Goal: Information Seeking & Learning: Compare options

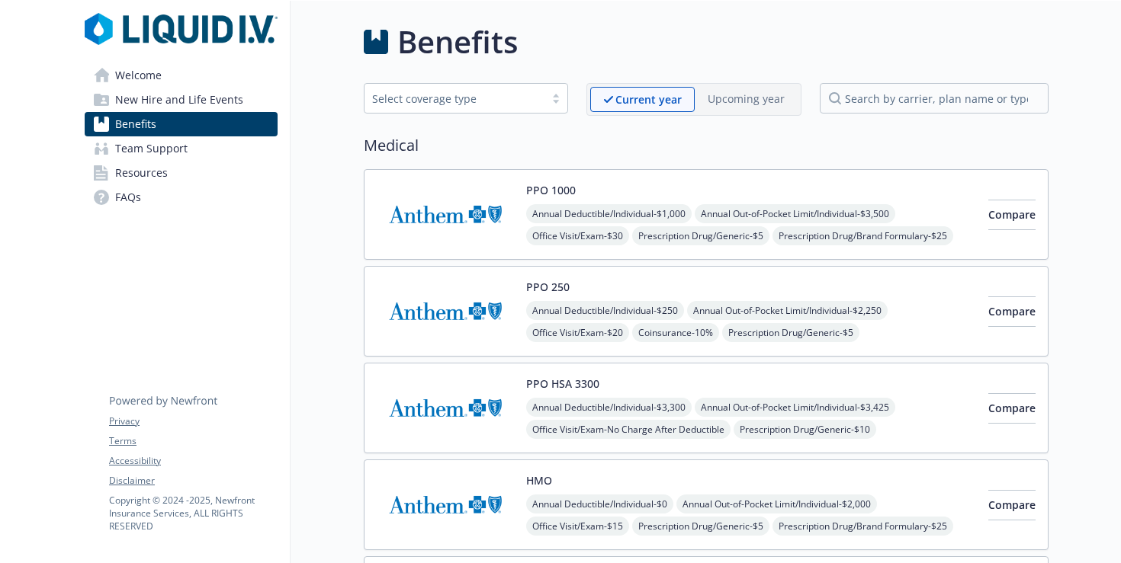
click at [136, 82] on span "Welcome" at bounding box center [138, 75] width 46 height 24
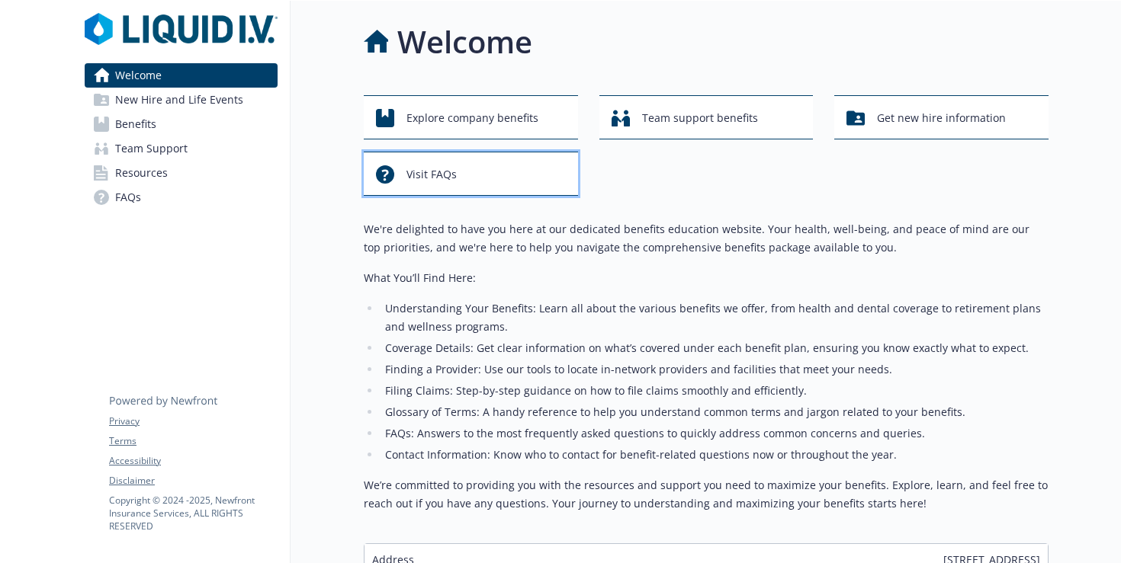
click at [449, 177] on span "Visit FAQs" at bounding box center [431, 174] width 50 height 29
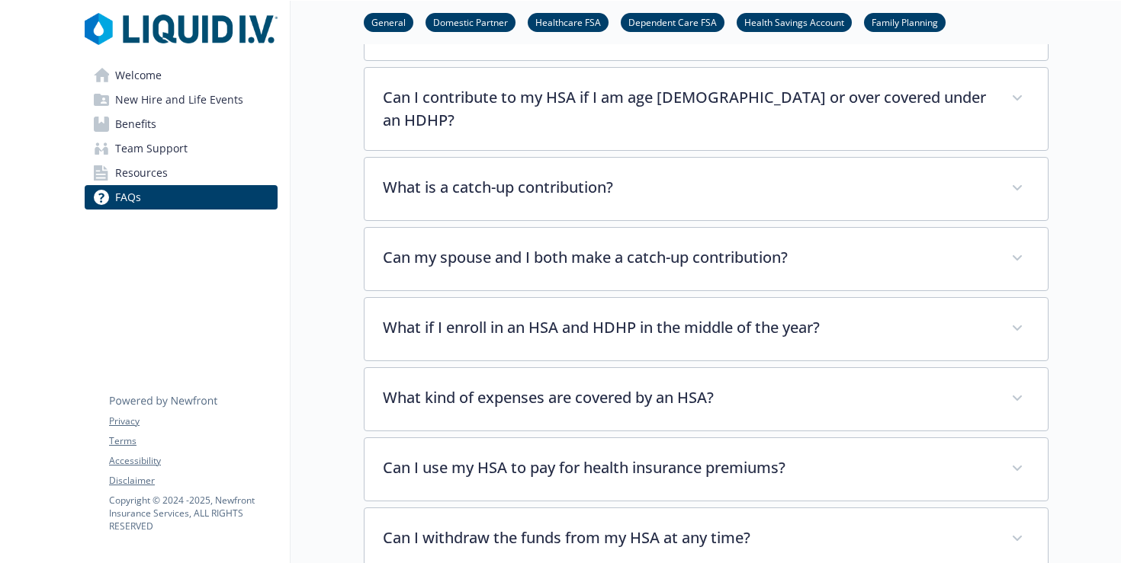
scroll to position [727, 0]
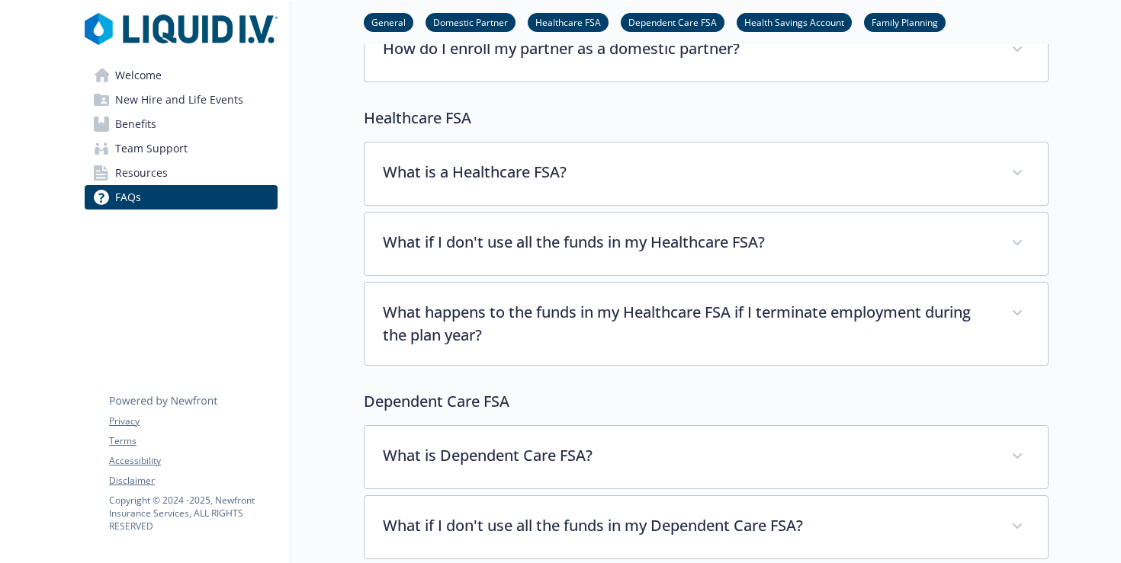
click at [164, 125] on link "Benefits" at bounding box center [181, 124] width 193 height 24
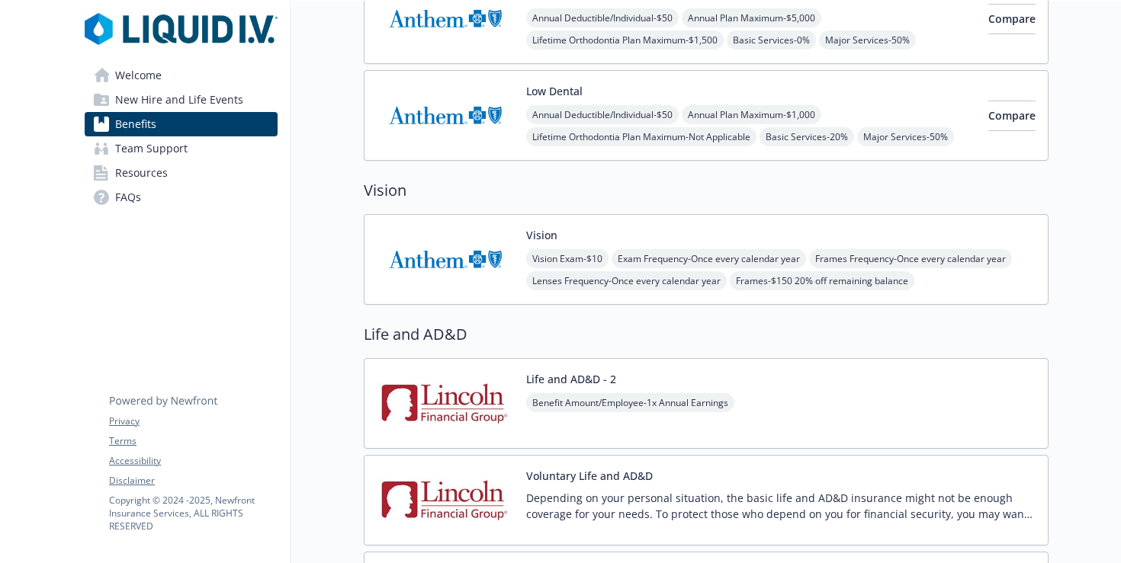
click at [175, 98] on span "New Hire and Life Events" at bounding box center [179, 100] width 128 height 24
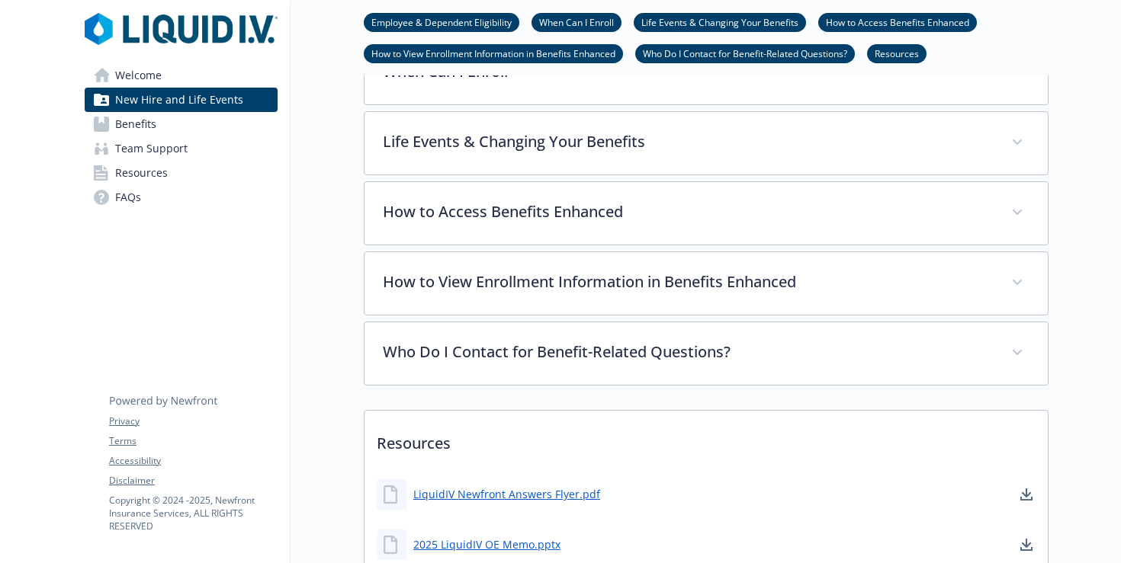
scroll to position [727, 0]
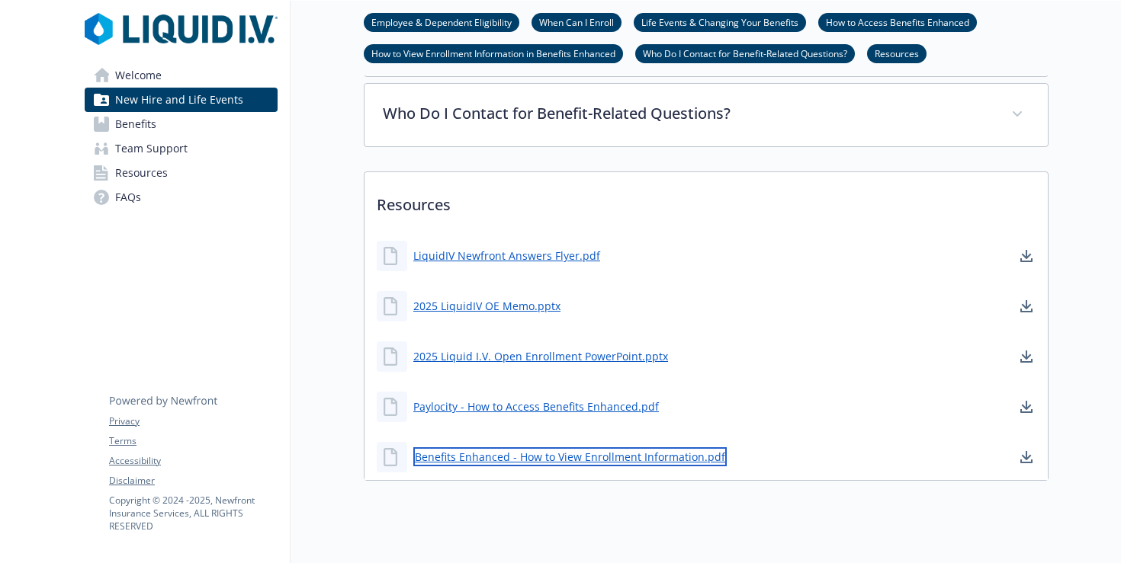
click at [557, 459] on link "Benefits Enhanced - How to View Enrollment Information.pdf" at bounding box center [569, 456] width 313 height 19
click at [163, 132] on link "Benefits" at bounding box center [181, 124] width 193 height 24
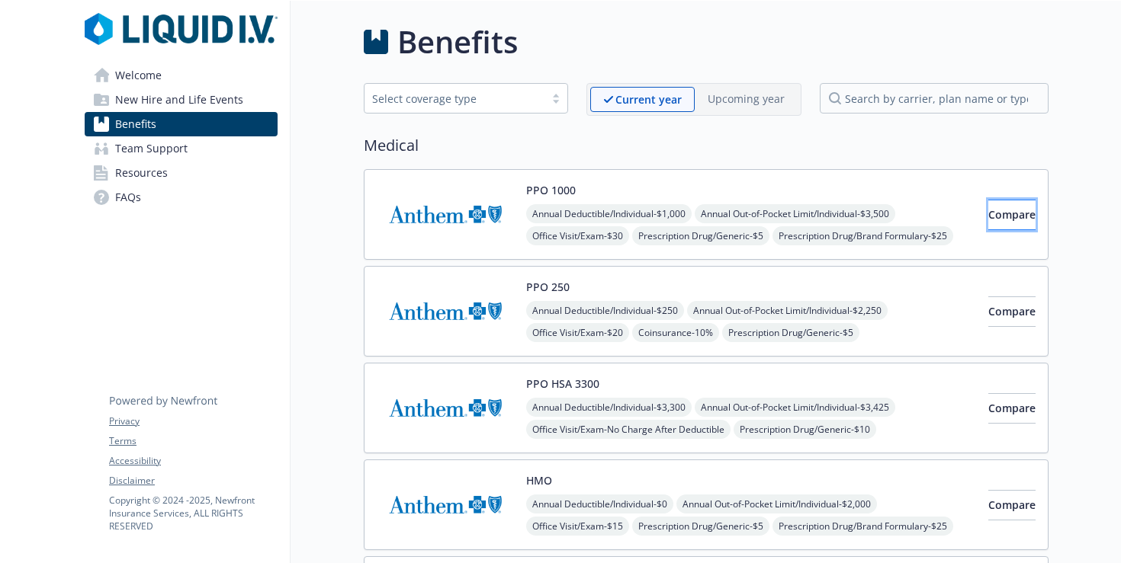
click at [988, 210] on span "Compare" at bounding box center [1011, 214] width 47 height 14
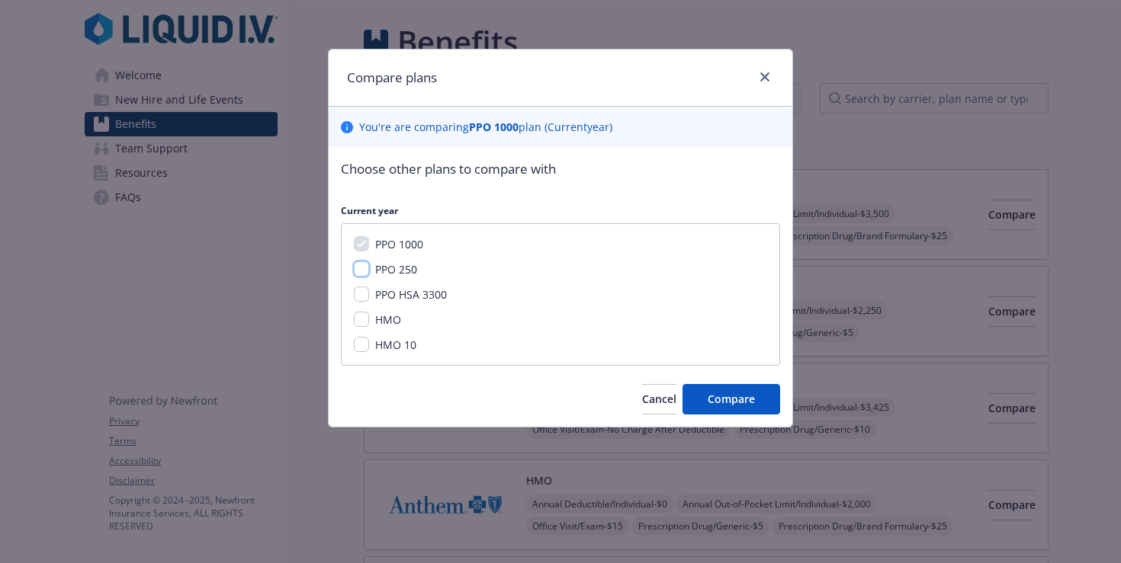
click at [357, 270] on input "PPO 250" at bounding box center [361, 268] width 15 height 15
checkbox input "true"
click at [377, 291] on span "PPO HSA 3300" at bounding box center [411, 294] width 72 height 14
click at [369, 291] on input "PPO HSA 3300" at bounding box center [361, 294] width 15 height 15
checkbox input "true"
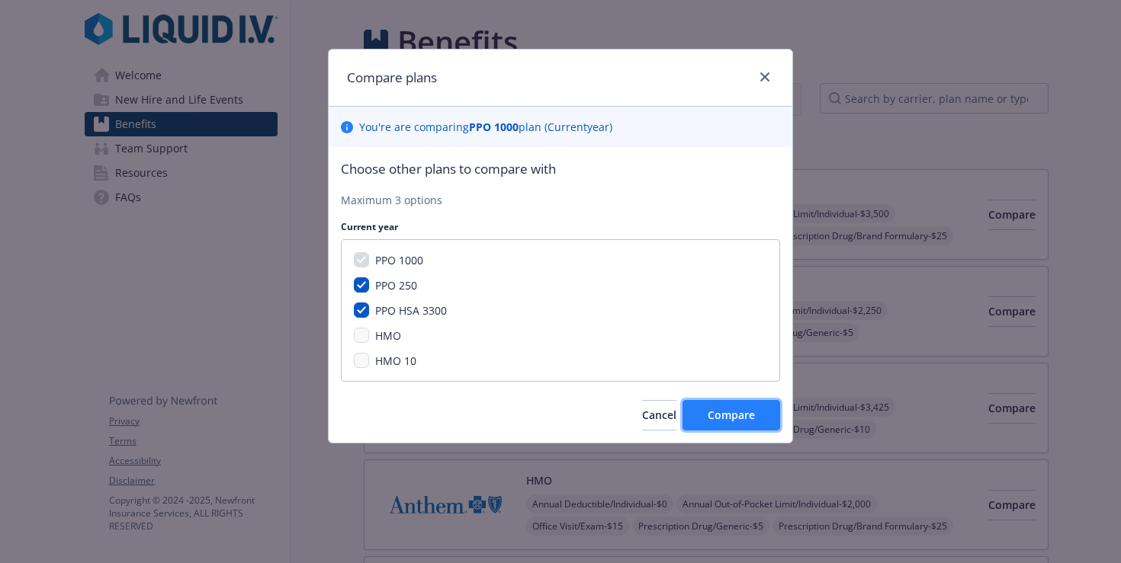
click at [731, 414] on span "Compare" at bounding box center [730, 415] width 47 height 14
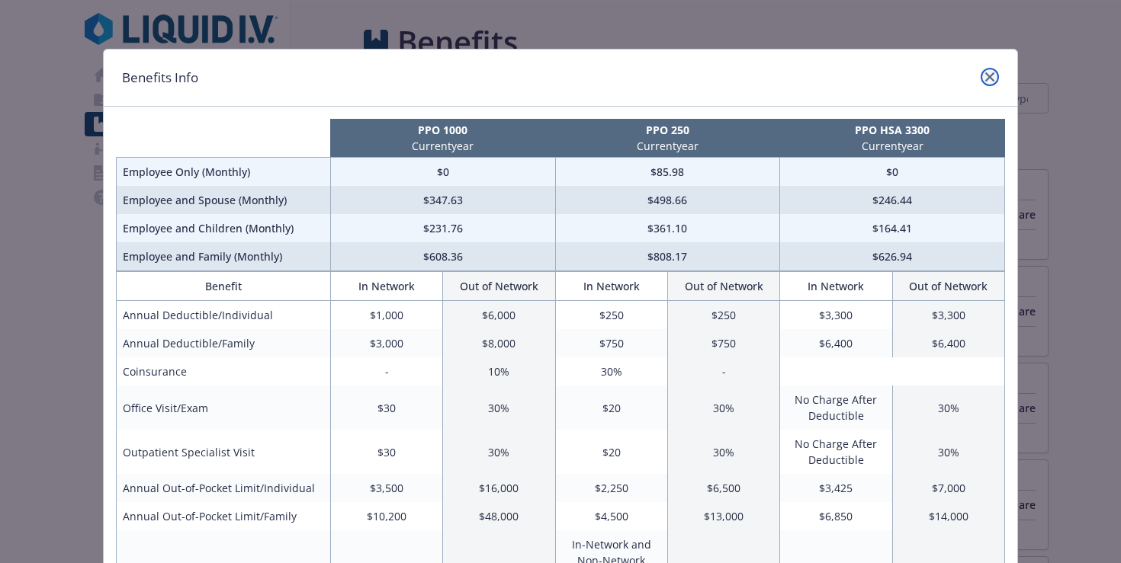
click at [985, 72] on icon "close" at bounding box center [989, 76] width 9 height 9
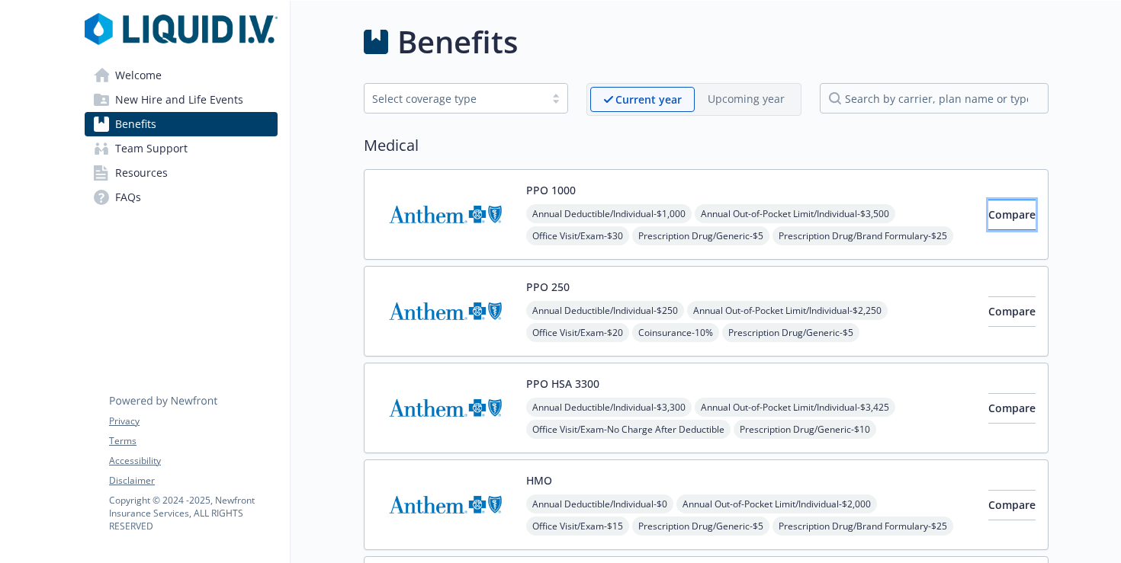
click at [996, 205] on button "Compare" at bounding box center [1011, 215] width 47 height 30
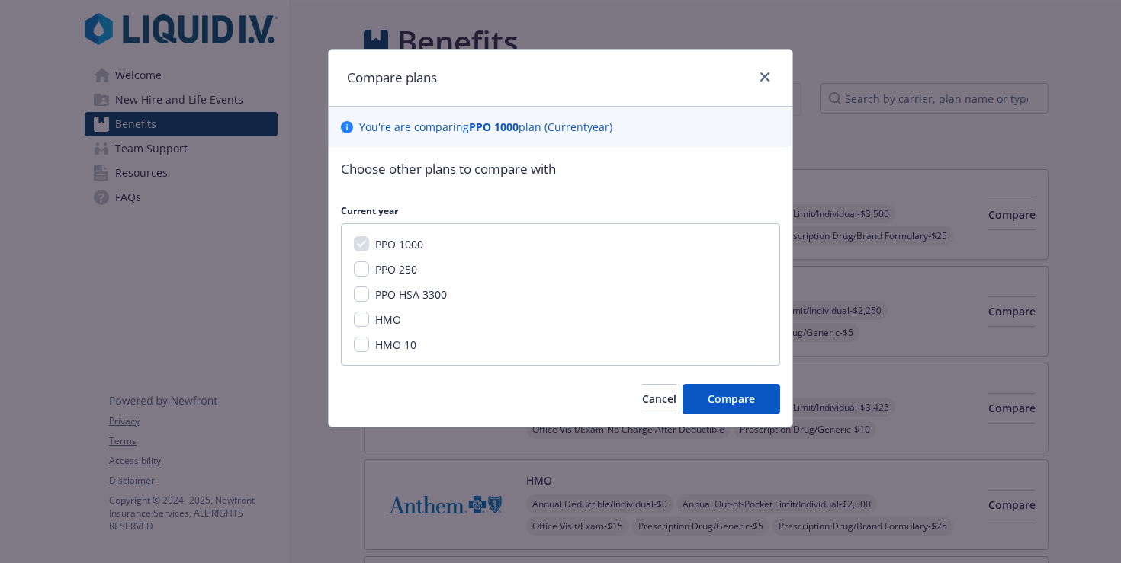
click at [374, 277] on div "PPO 250" at bounding box center [394, 269] width 51 height 16
click at [364, 273] on input "PPO 250" at bounding box center [361, 268] width 15 height 15
checkbox input "true"
click at [729, 393] on span "Compare" at bounding box center [730, 399] width 47 height 14
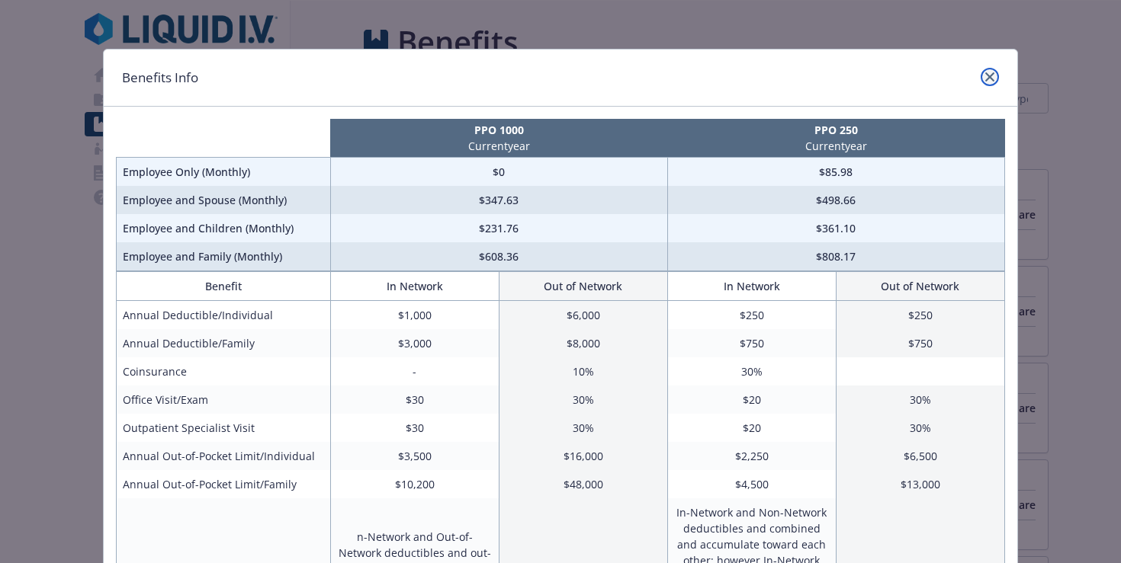
click at [984, 69] on link "close" at bounding box center [989, 77] width 18 height 18
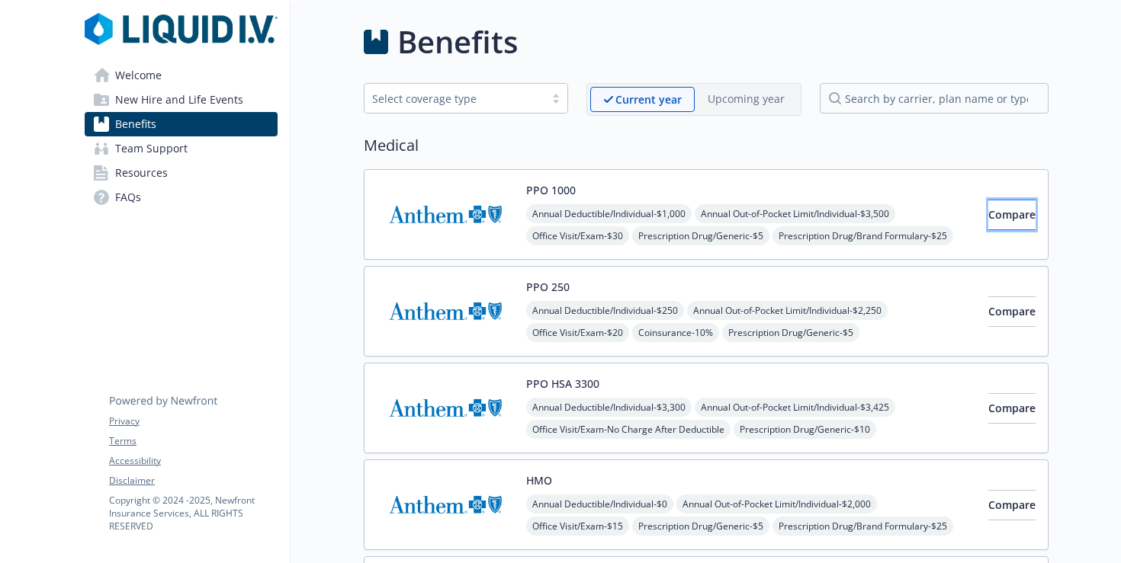
click at [988, 220] on span "Compare" at bounding box center [1011, 214] width 47 height 14
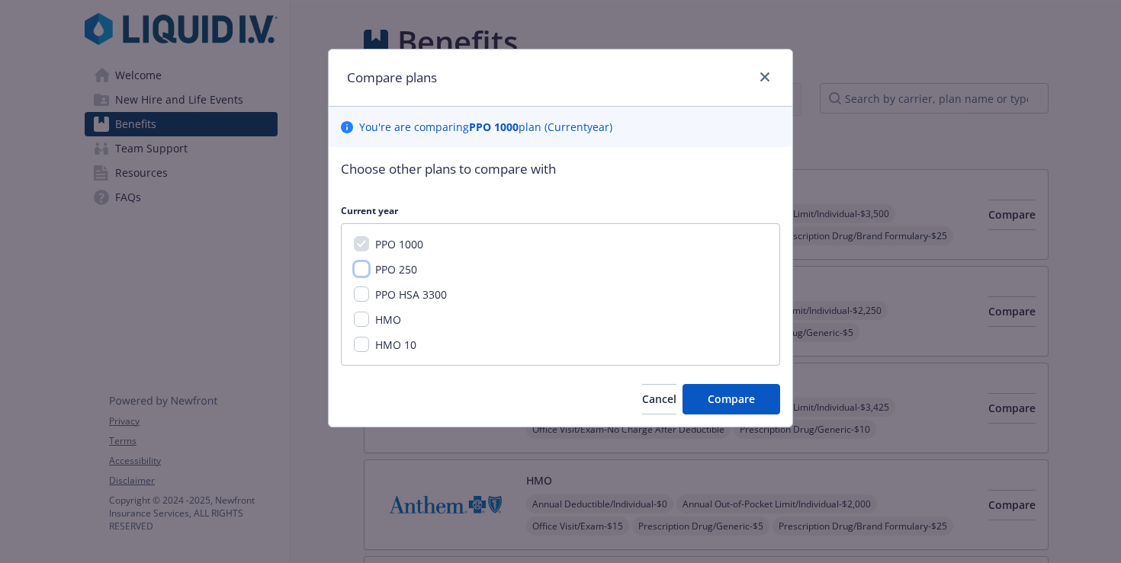
drag, startPoint x: 363, startPoint y: 275, endPoint x: 354, endPoint y: 275, distance: 8.4
click at [354, 275] on div "PPO 250" at bounding box center [560, 269] width 413 height 16
click at [360, 293] on input "PPO HSA 3300" at bounding box center [361, 294] width 15 height 15
checkbox input "true"
click at [359, 277] on div "PPO 1000 PPO 250 PPO HSA 3300 HMO HMO 10" at bounding box center [560, 294] width 439 height 143
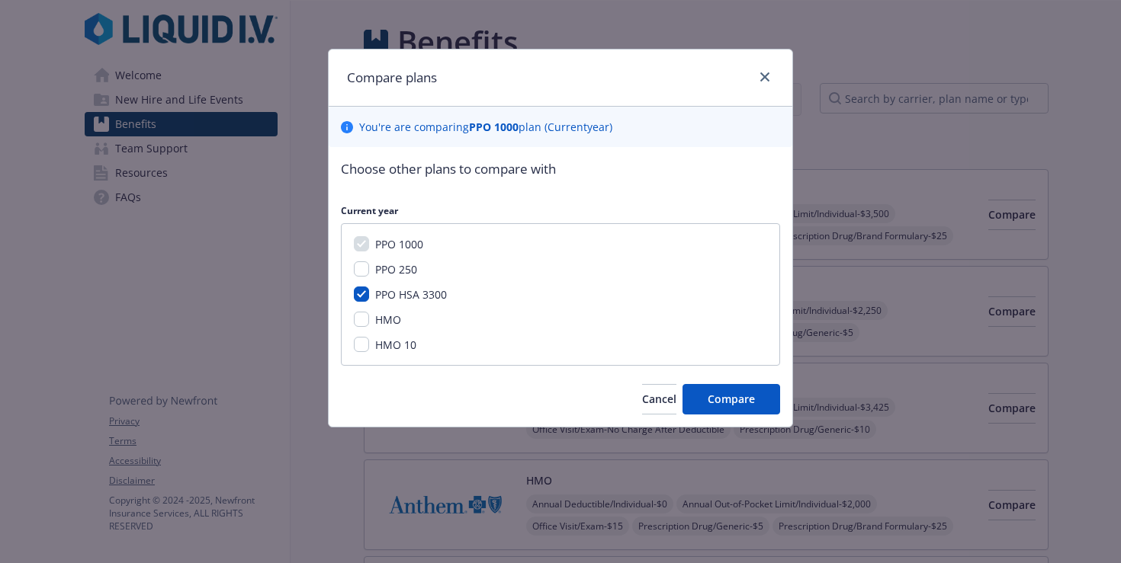
click at [369, 259] on div "PPO 1000 PPO 250 PPO HSA 3300 HMO HMO 10" at bounding box center [560, 294] width 439 height 143
click at [366, 264] on input "PPO 250" at bounding box center [361, 268] width 15 height 15
checkbox input "true"
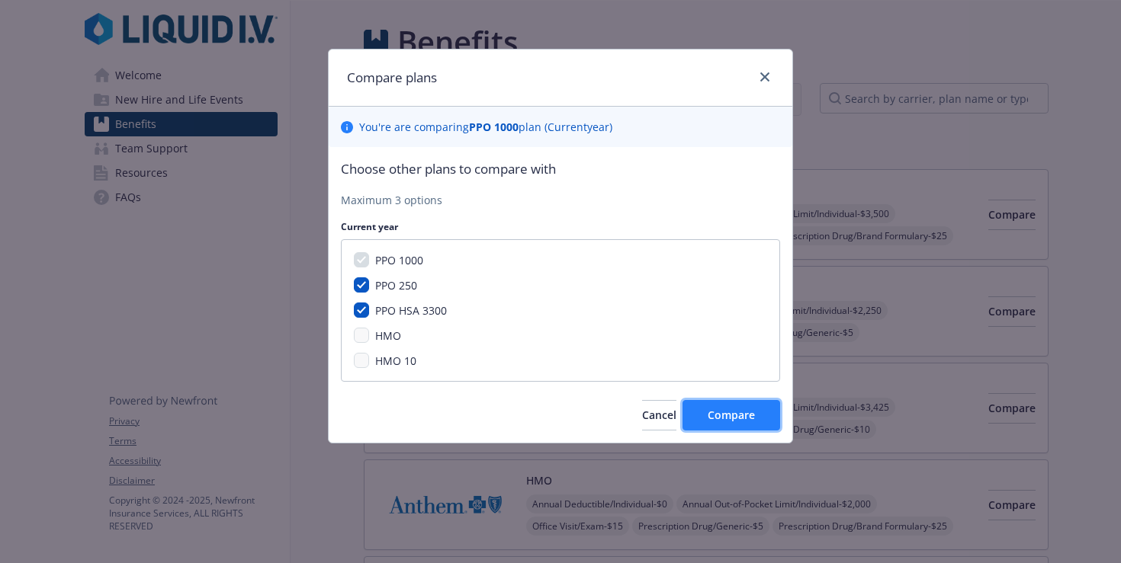
click at [729, 418] on span "Compare" at bounding box center [730, 415] width 47 height 14
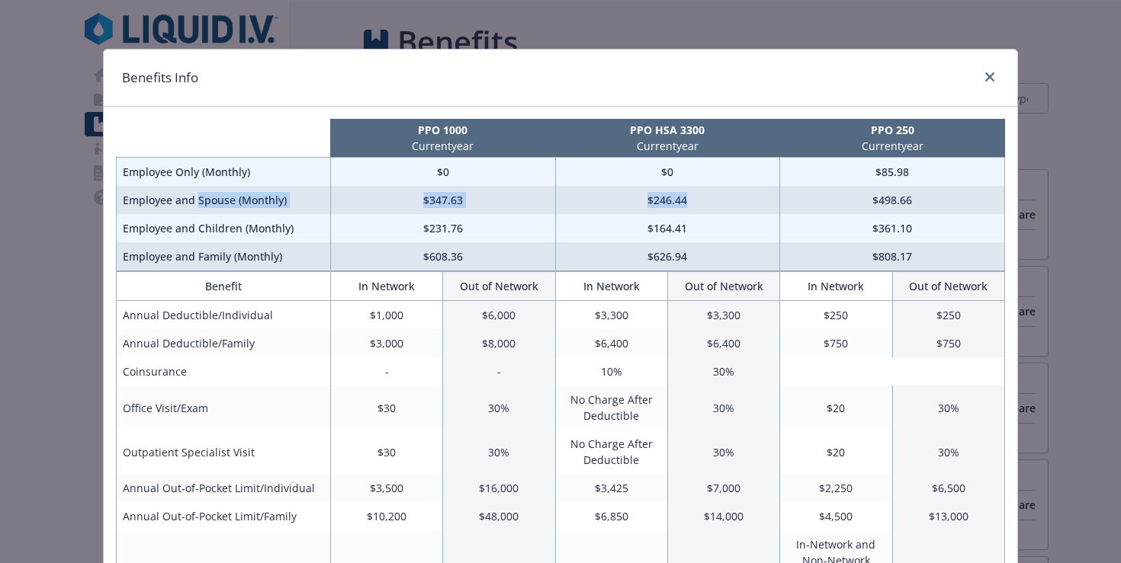
drag, startPoint x: 190, startPoint y: 201, endPoint x: 710, endPoint y: 200, distance: 520.6
click at [710, 200] on tr "Employee and Spouse (Monthly) $347.63 $246.44 $498.66" at bounding box center [561, 200] width 888 height 28
click at [710, 200] on td "$246.44" at bounding box center [667, 200] width 225 height 28
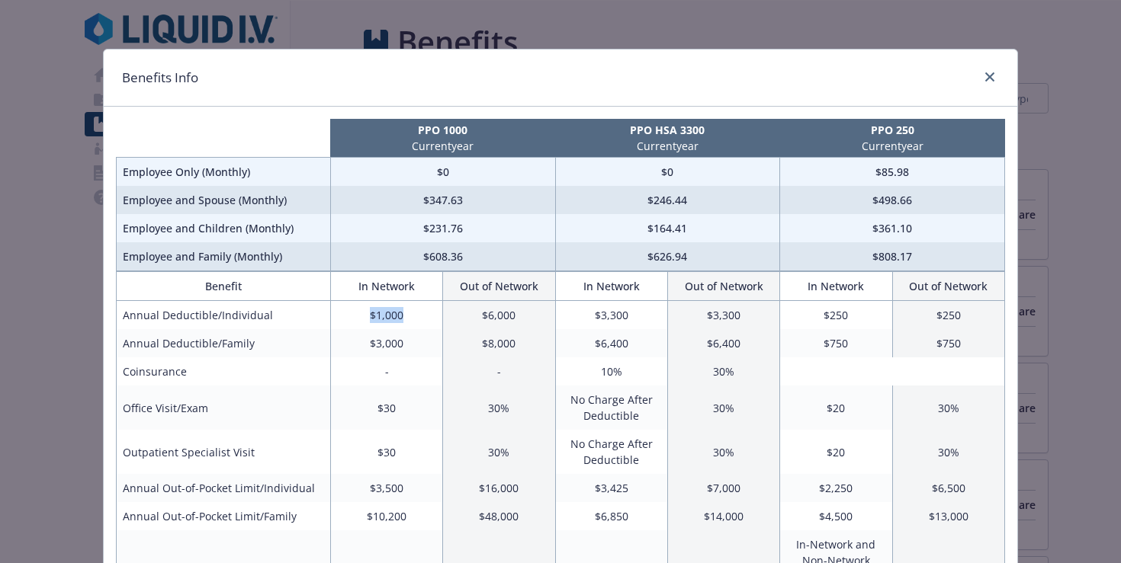
drag, startPoint x: 361, startPoint y: 318, endPoint x: 405, endPoint y: 315, distance: 43.6
click at [405, 315] on td "$1,000" at bounding box center [386, 315] width 112 height 29
drag, startPoint x: 867, startPoint y: 314, endPoint x: 810, endPoint y: 320, distance: 56.7
click at [797, 320] on td "$250" at bounding box center [836, 315] width 112 height 29
click at [839, 312] on td "$250" at bounding box center [836, 315] width 112 height 29
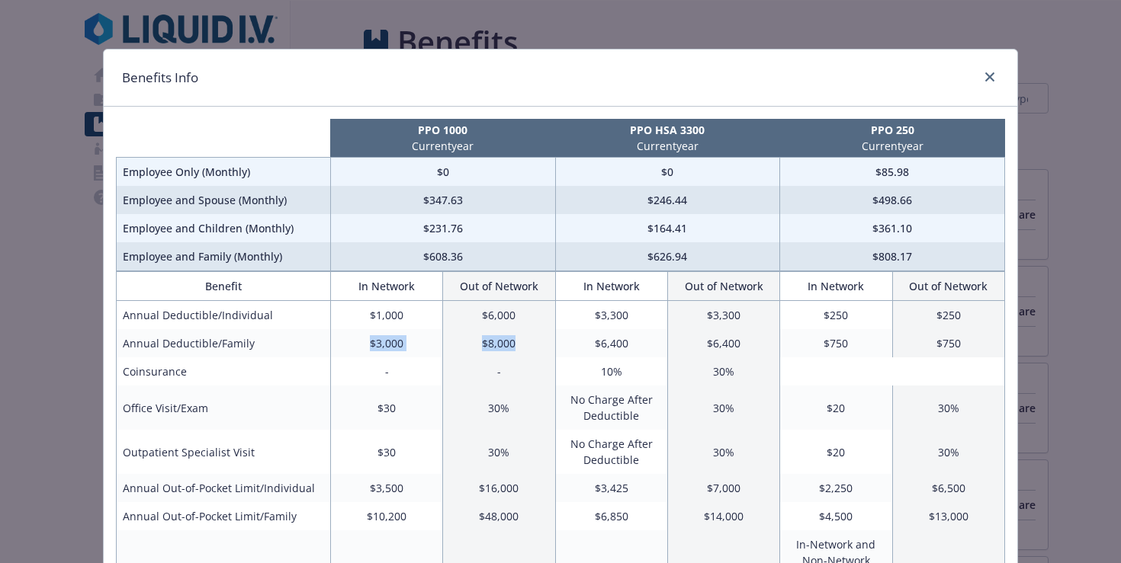
drag, startPoint x: 364, startPoint y: 345, endPoint x: 476, endPoint y: 354, distance: 112.5
click at [476, 354] on tr "Annual Deductible/Family $3,000 $8,000 $6,400 $6,400 $750 $750" at bounding box center [561, 343] width 888 height 28
drag, startPoint x: 574, startPoint y: 415, endPoint x: 627, endPoint y: 421, distance: 52.9
click at [627, 421] on td "No Charge After Deductible" at bounding box center [611, 408] width 112 height 44
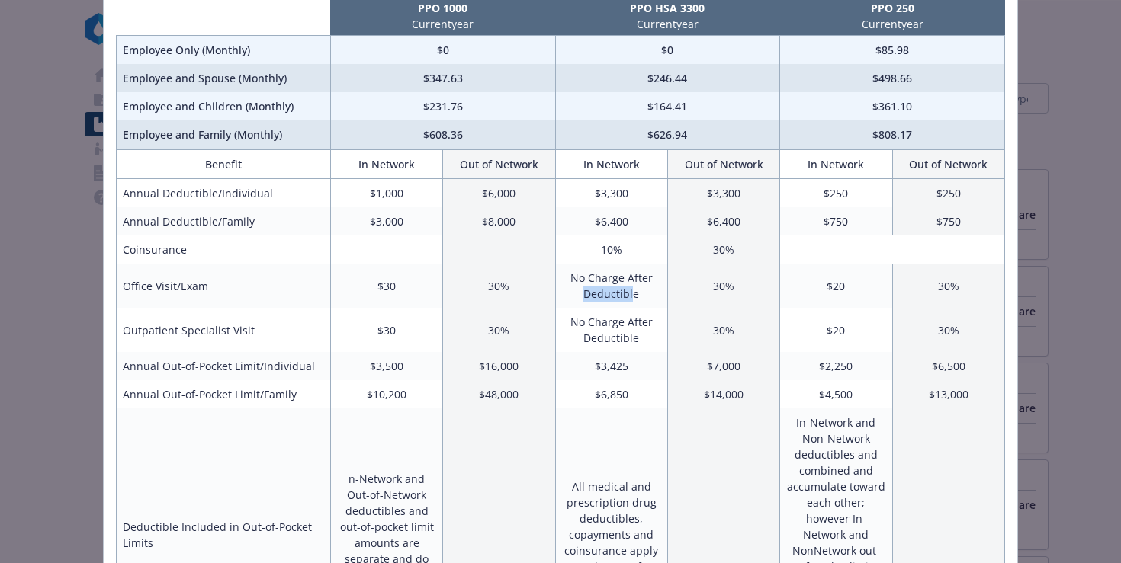
scroll to position [263, 0]
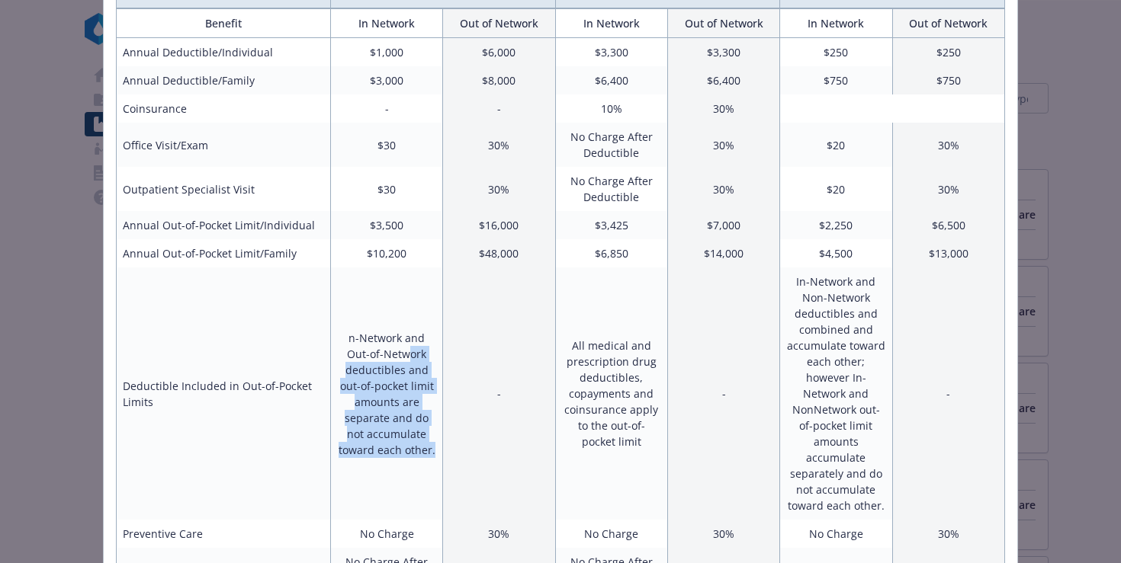
drag, startPoint x: 390, startPoint y: 356, endPoint x: 371, endPoint y: 515, distance: 160.5
click at [371, 515] on td "n-Network and Out-of-Network deductibles and out-of-pocket limit amounts are se…" at bounding box center [386, 394] width 112 height 252
click at [396, 374] on td "n-Network and Out-of-Network deductibles and out-of-pocket limit amounts are se…" at bounding box center [386, 394] width 112 height 252
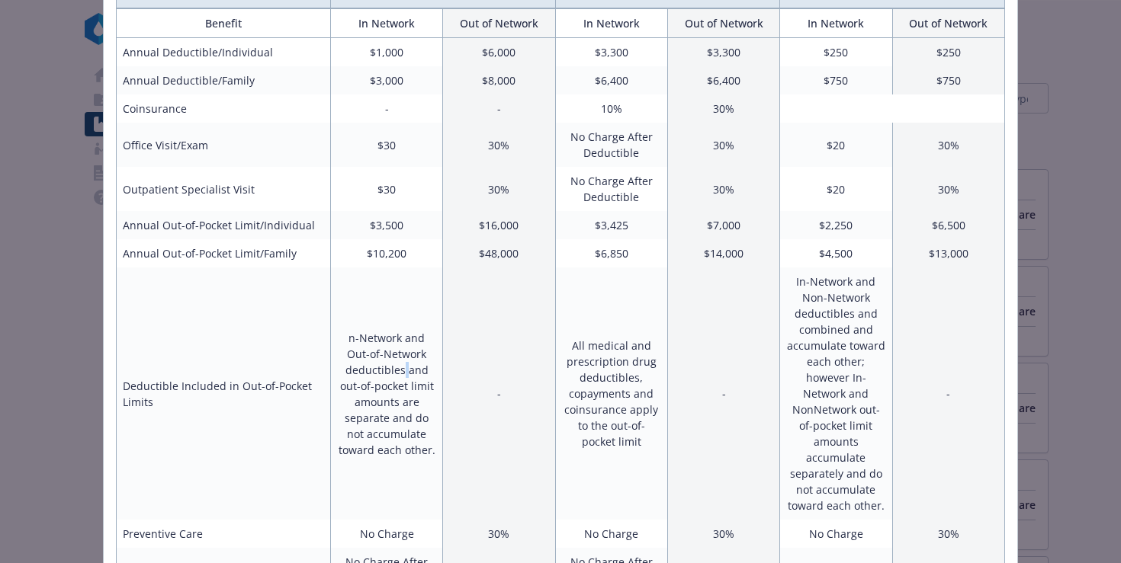
click at [396, 374] on td "n-Network and Out-of-Network deductibles and out-of-pocket limit amounts are se…" at bounding box center [386, 394] width 112 height 252
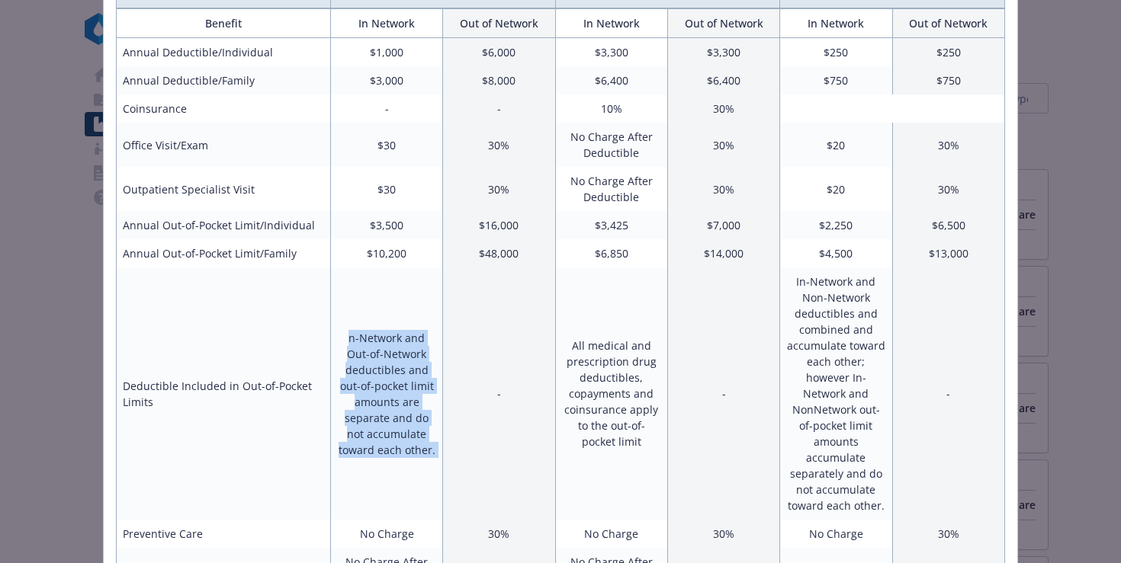
click at [396, 374] on td "n-Network and Out-of-Network deductibles and out-of-pocket limit amounts are se…" at bounding box center [386, 394] width 112 height 252
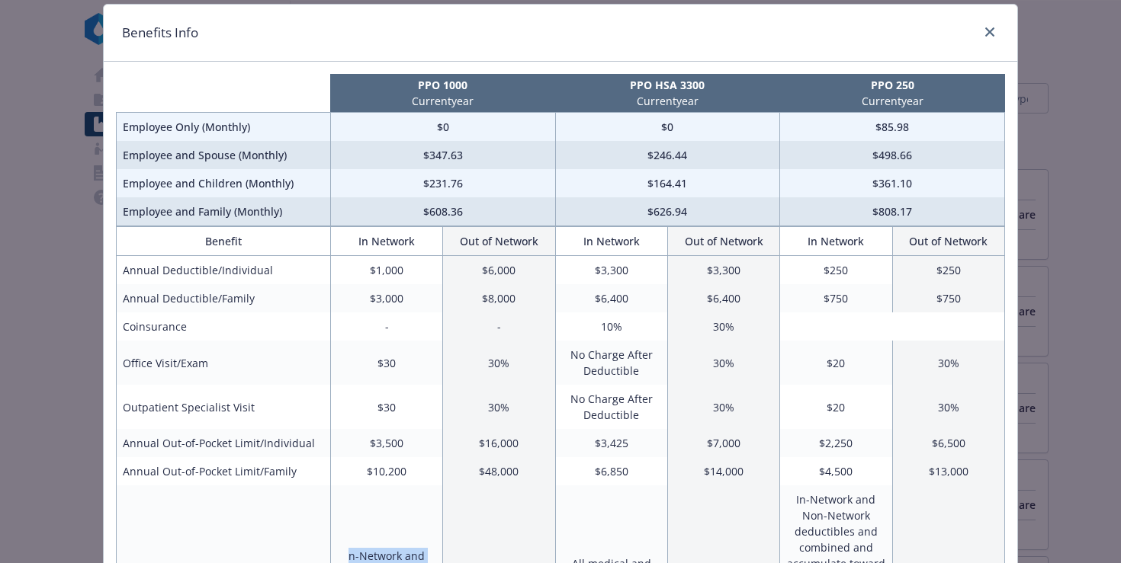
scroll to position [0, 0]
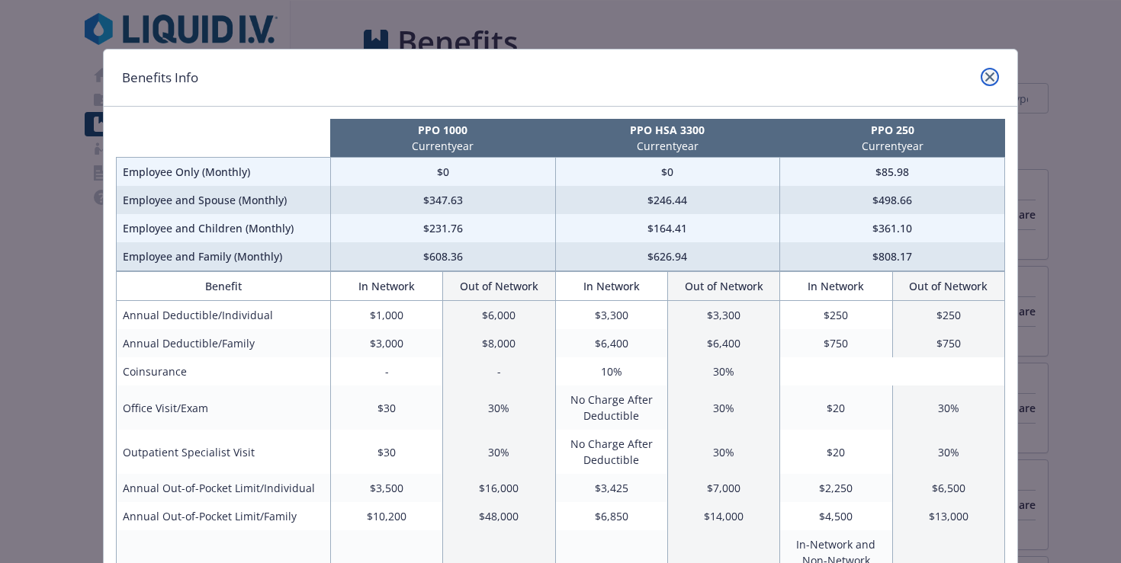
click at [986, 78] on icon "close" at bounding box center [989, 76] width 9 height 9
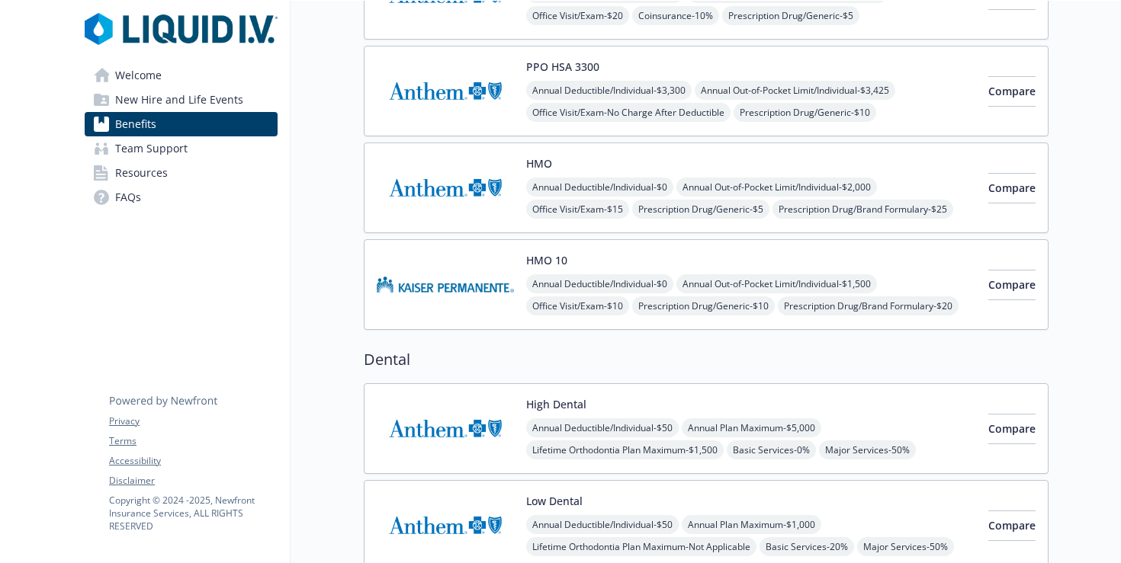
scroll to position [510, 0]
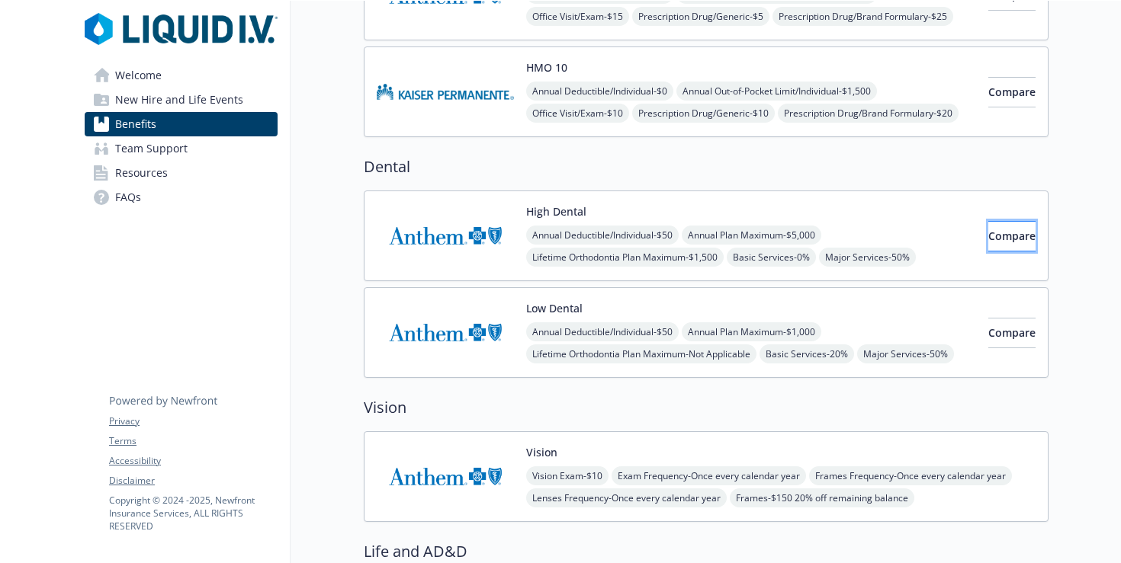
click at [996, 236] on span "Compare" at bounding box center [1011, 236] width 47 height 14
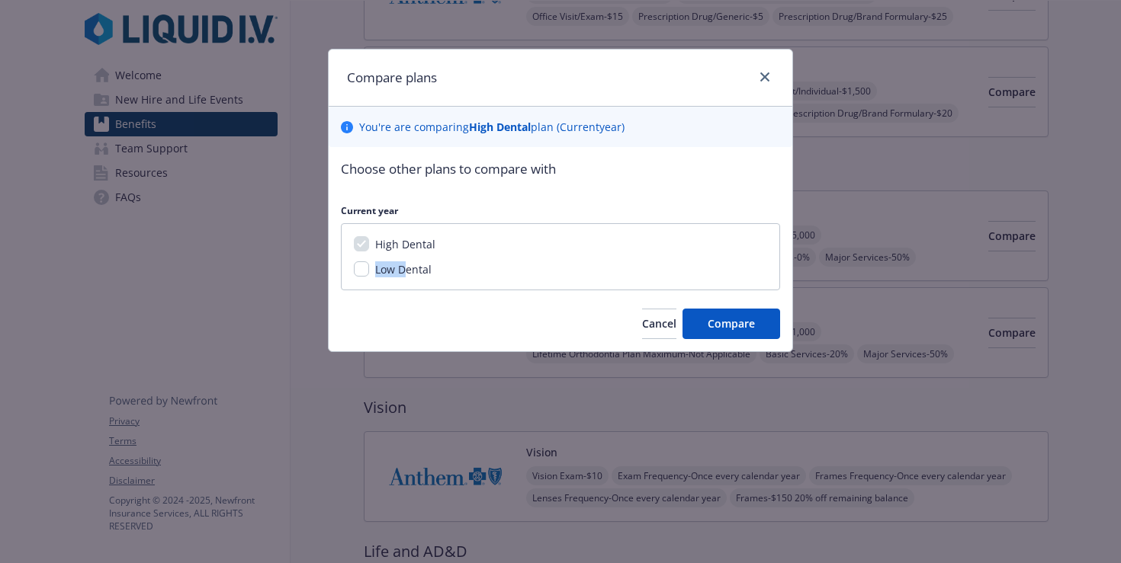
click at [402, 262] on div "Low Dental" at bounding box center [402, 269] width 66 height 16
click at [383, 264] on span "Low Dental" at bounding box center [403, 269] width 56 height 14
click at [369, 264] on input "Low Dental" at bounding box center [361, 268] width 15 height 15
checkbox input "true"
click at [726, 324] on span "Compare" at bounding box center [730, 323] width 47 height 14
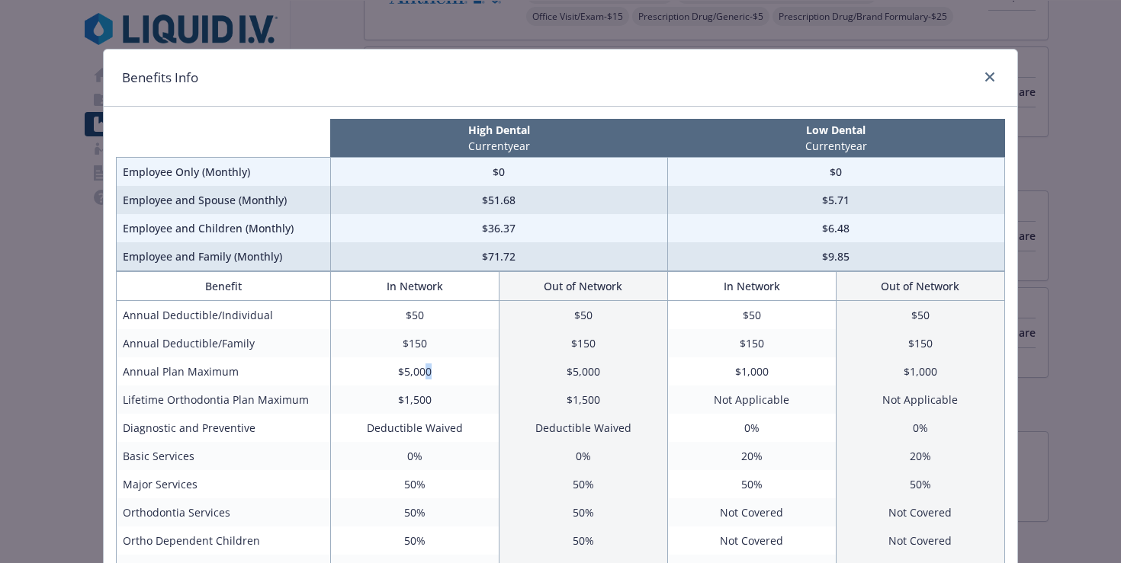
drag, startPoint x: 367, startPoint y: 381, endPoint x: 418, endPoint y: 378, distance: 51.2
click at [418, 378] on td "$5,000" at bounding box center [414, 372] width 168 height 28
click at [417, 374] on td "$5,000" at bounding box center [414, 372] width 168 height 28
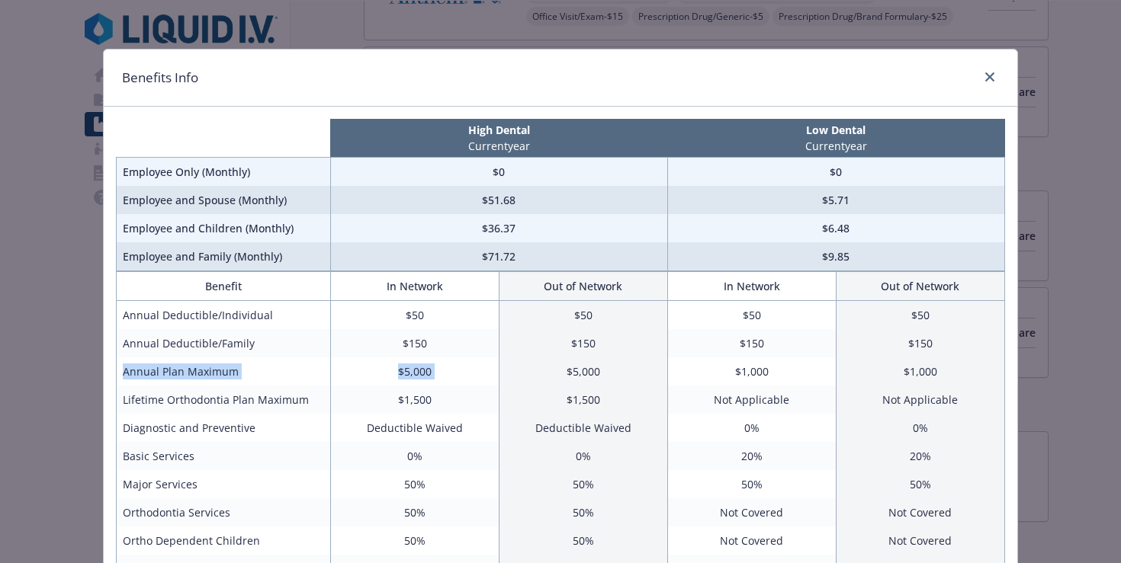
drag, startPoint x: 417, startPoint y: 374, endPoint x: 310, endPoint y: 379, distance: 106.9
click at [310, 379] on tr "Annual Plan Maximum $5,000 $5,000 $1,000 $1,000" at bounding box center [561, 372] width 888 height 28
click at [309, 374] on td "Annual Plan Maximum" at bounding box center [224, 372] width 214 height 28
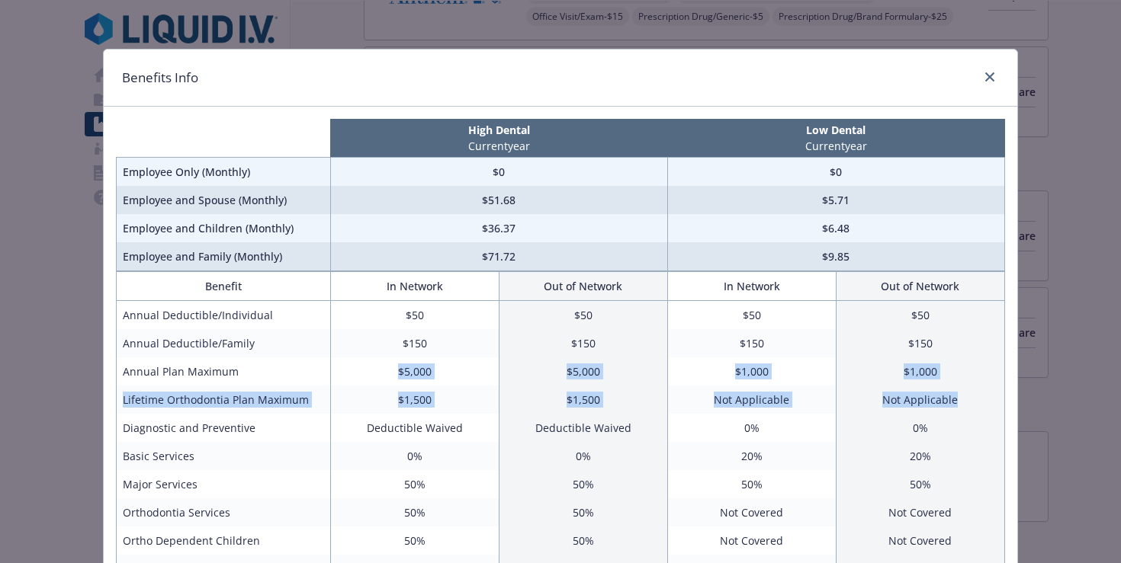
drag, startPoint x: 375, startPoint y: 379, endPoint x: 838, endPoint y: 410, distance: 463.8
click at [838, 410] on tbody "Annual Deductible/Individual $50 $50 $50 $50 Annual Deductible/Family $150 $150…" at bounding box center [561, 442] width 888 height 283
click at [838, 410] on td "Not Applicable" at bounding box center [919, 400] width 168 height 28
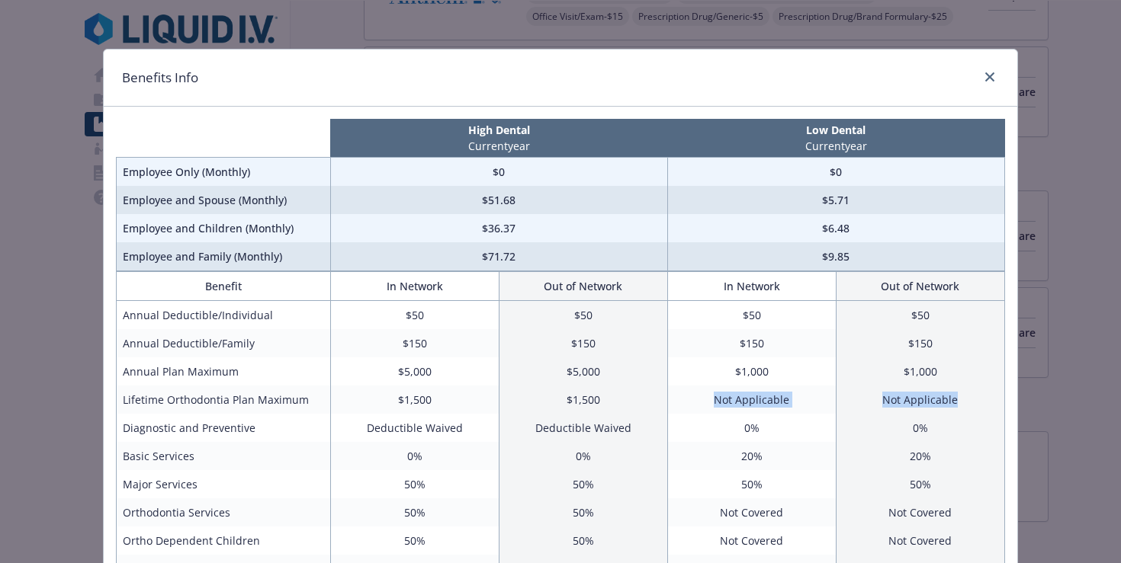
drag, startPoint x: 838, startPoint y: 408, endPoint x: 660, endPoint y: 405, distance: 177.6
click at [660, 405] on tr "Lifetime Orthodontia Plan Maximum $1,500 $1,500 Not Applicable Not Applicable" at bounding box center [561, 400] width 888 height 28
click at [764, 395] on td "Not Applicable" at bounding box center [751, 400] width 168 height 28
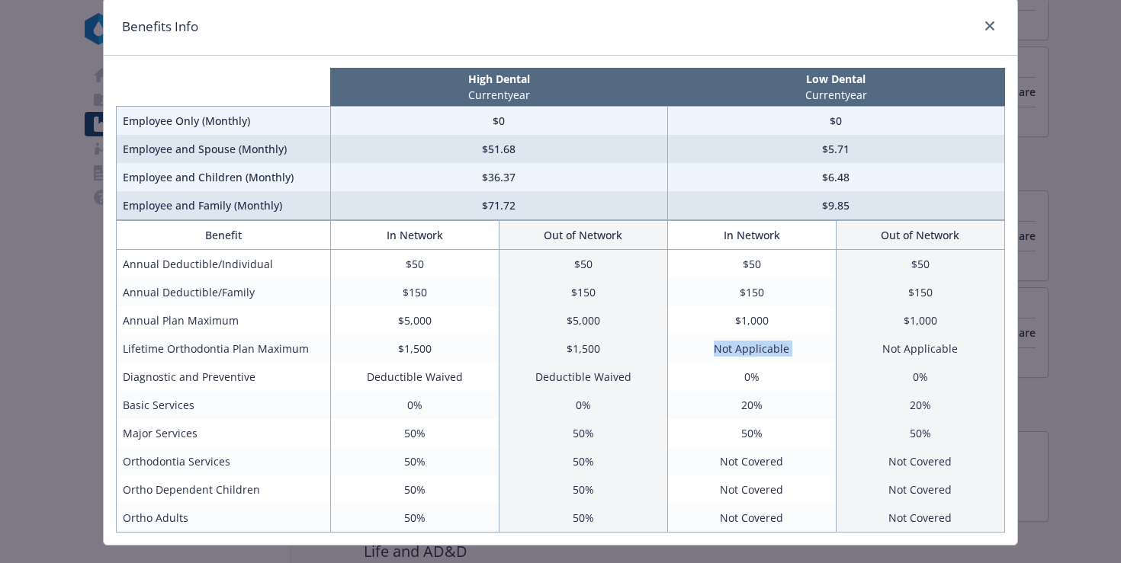
scroll to position [59, 0]
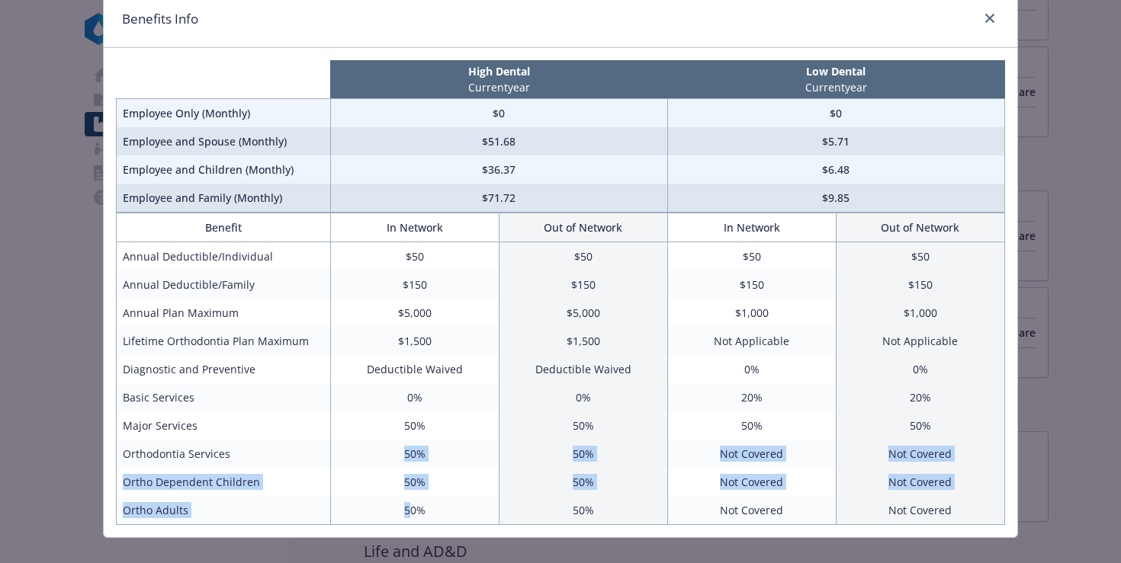
drag, startPoint x: 400, startPoint y: 453, endPoint x: 402, endPoint y: 516, distance: 63.3
click at [402, 516] on tbody "Annual Deductible/Individual $50 $50 $50 $50 Annual Deductible/Family $150 $150…" at bounding box center [561, 383] width 888 height 283
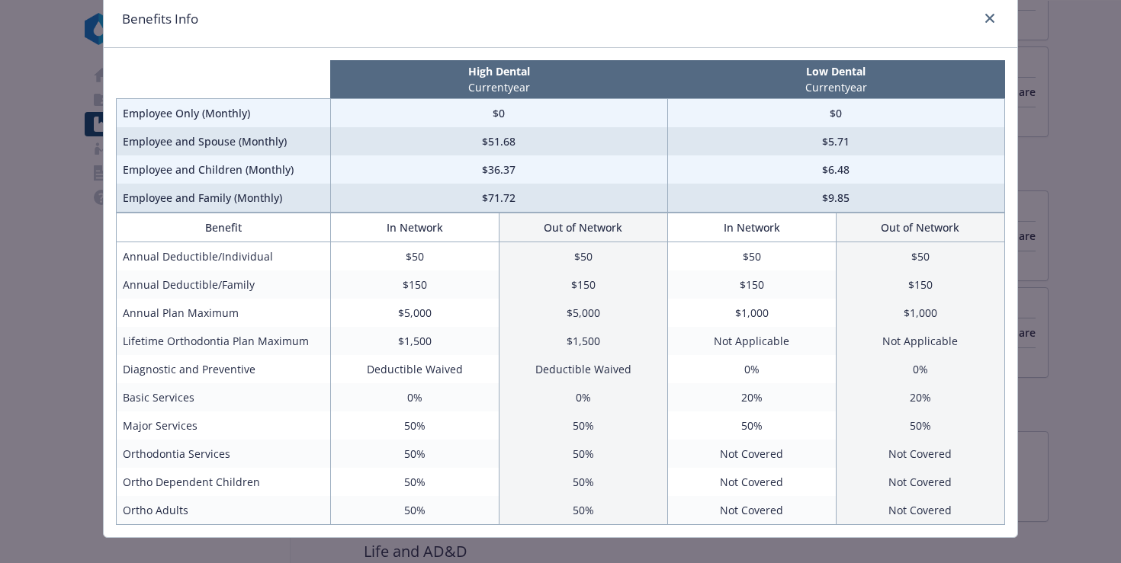
click at [403, 514] on td "50%" at bounding box center [414, 510] width 168 height 29
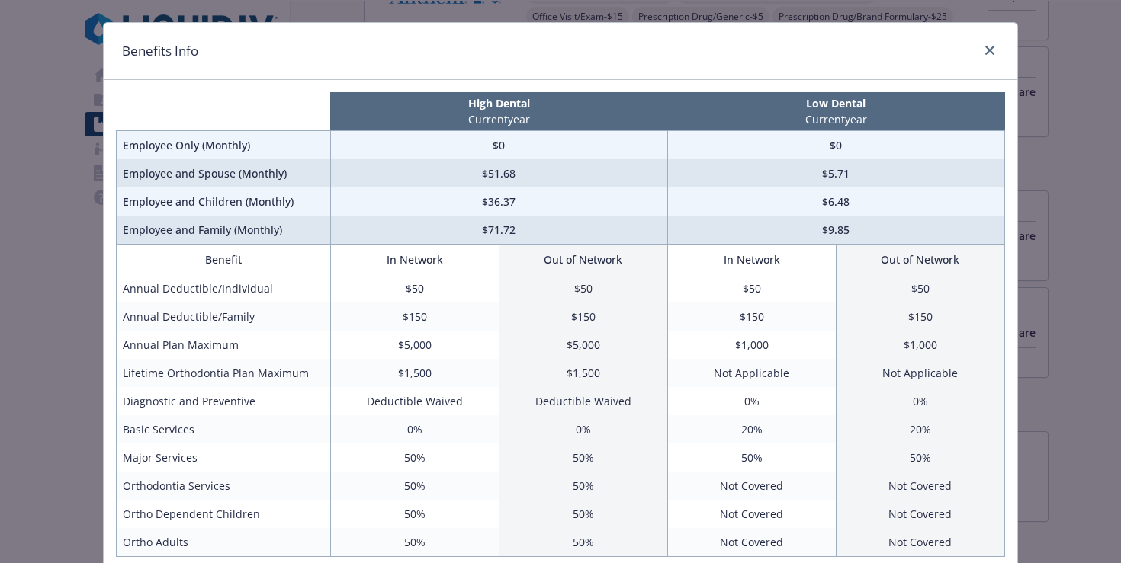
scroll to position [0, 0]
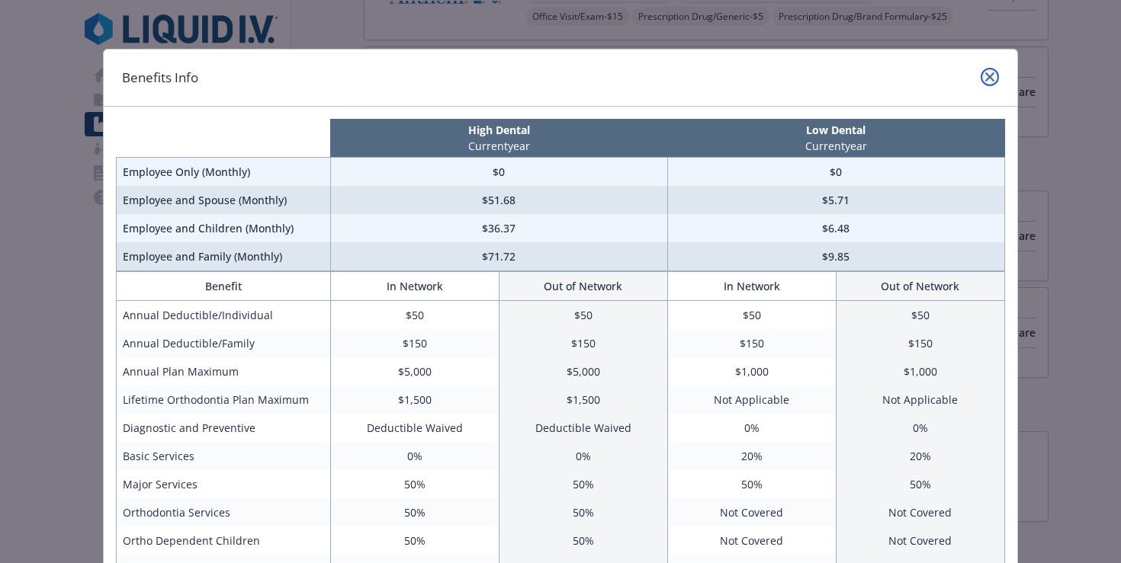
click at [989, 76] on link "close" at bounding box center [989, 77] width 18 height 18
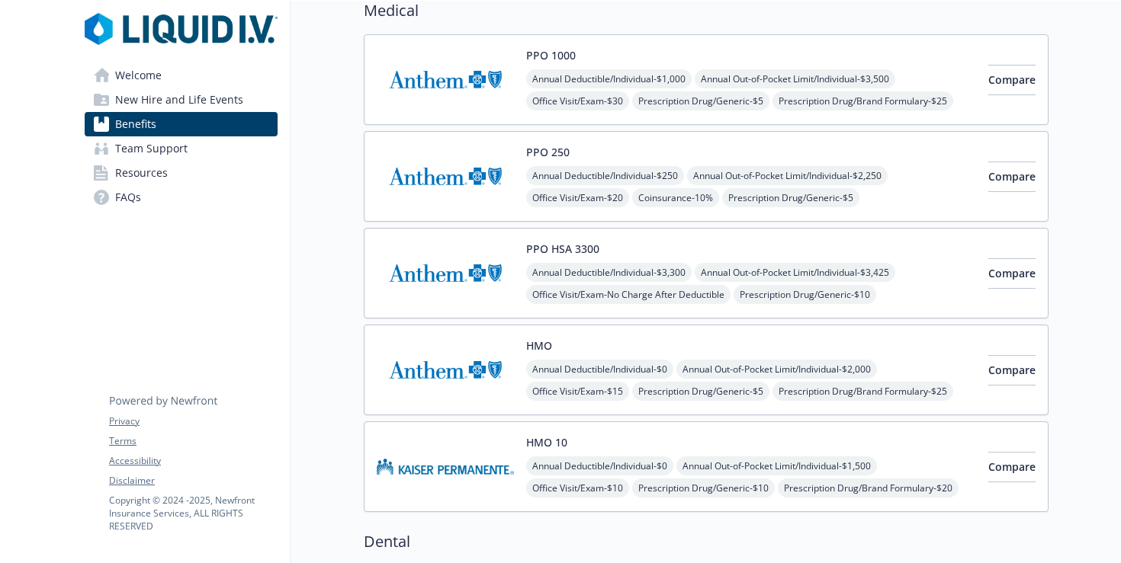
scroll to position [146, 0]
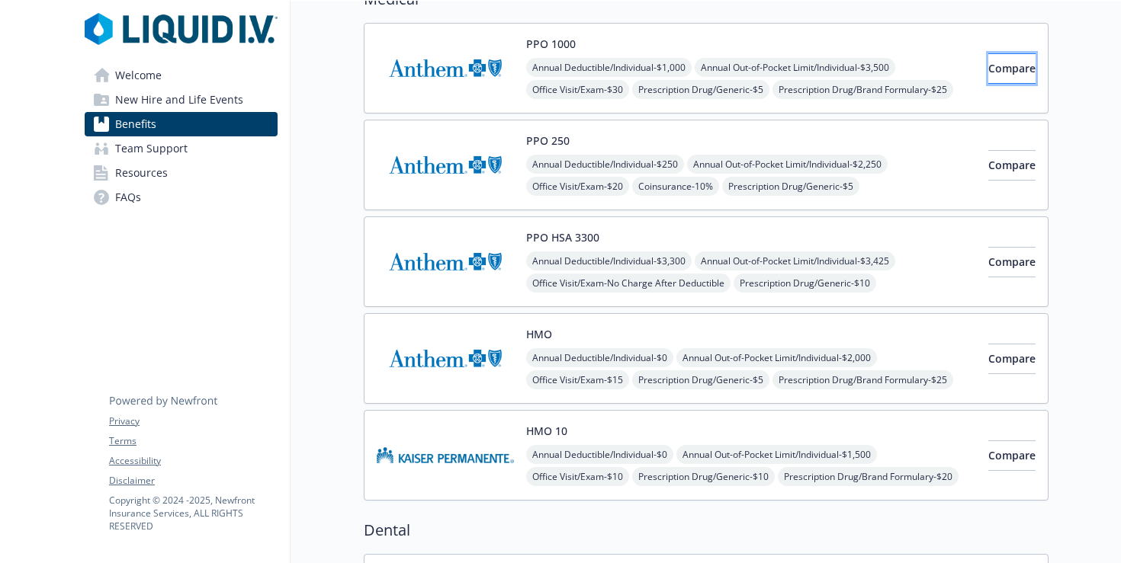
click at [988, 75] on span "Compare" at bounding box center [1011, 68] width 47 height 14
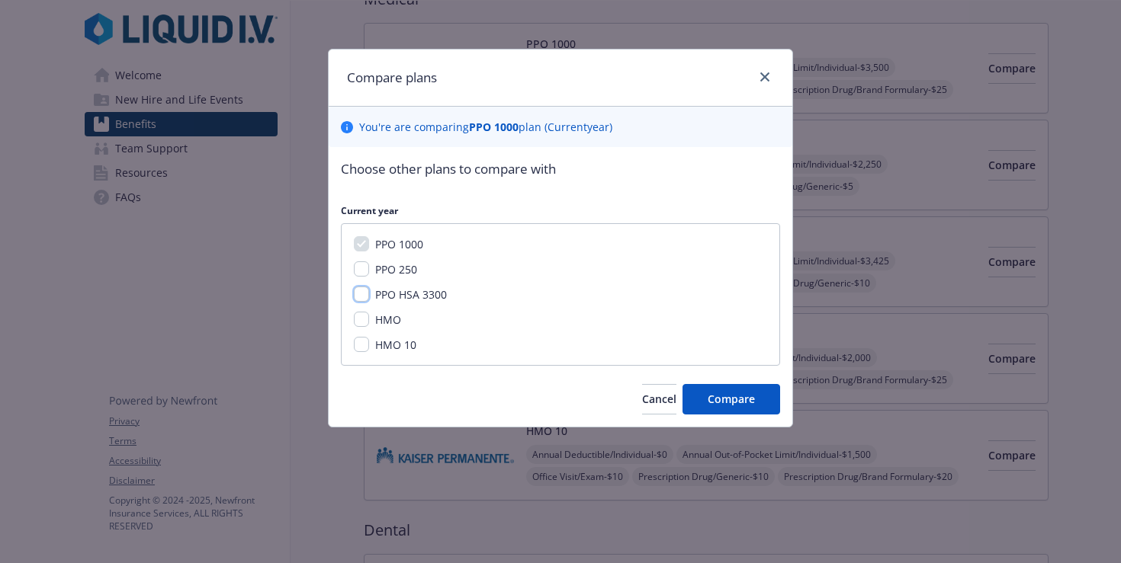
click at [365, 290] on input "PPO HSA 3300" at bounding box center [361, 294] width 15 height 15
checkbox input "true"
click at [755, 399] on button "Compare" at bounding box center [731, 399] width 98 height 30
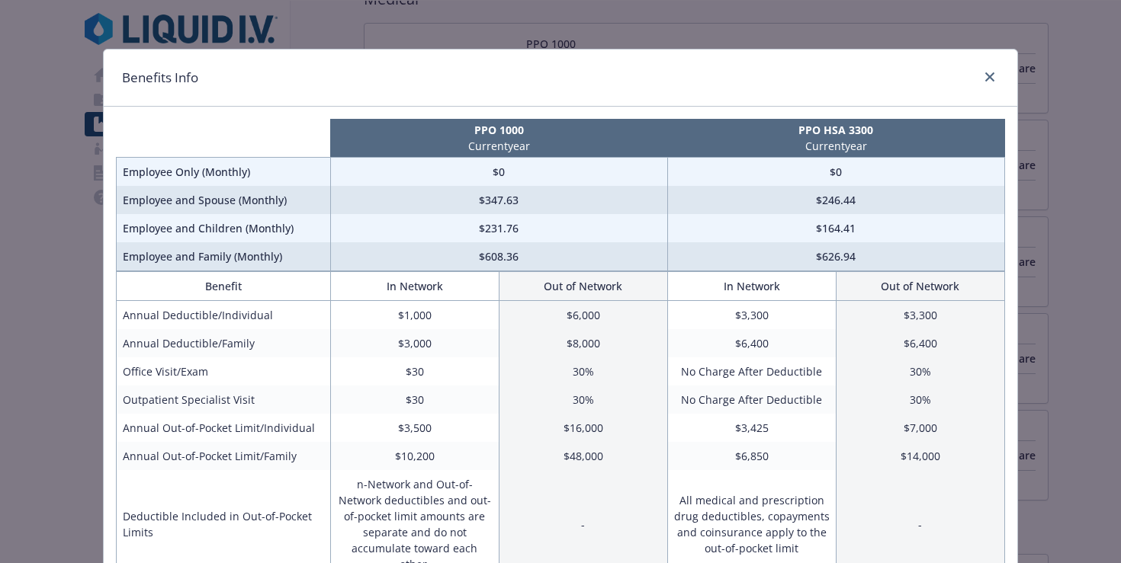
click at [419, 337] on td "$3,000" at bounding box center [414, 343] width 168 height 28
drag, startPoint x: 396, startPoint y: 360, endPoint x: 835, endPoint y: 366, distance: 439.9
click at [835, 366] on tr "Office Visit/Exam $30 30% No Charge After Deductible 30%" at bounding box center [561, 372] width 888 height 28
click at [699, 377] on td "No Charge After Deductible" at bounding box center [751, 372] width 168 height 28
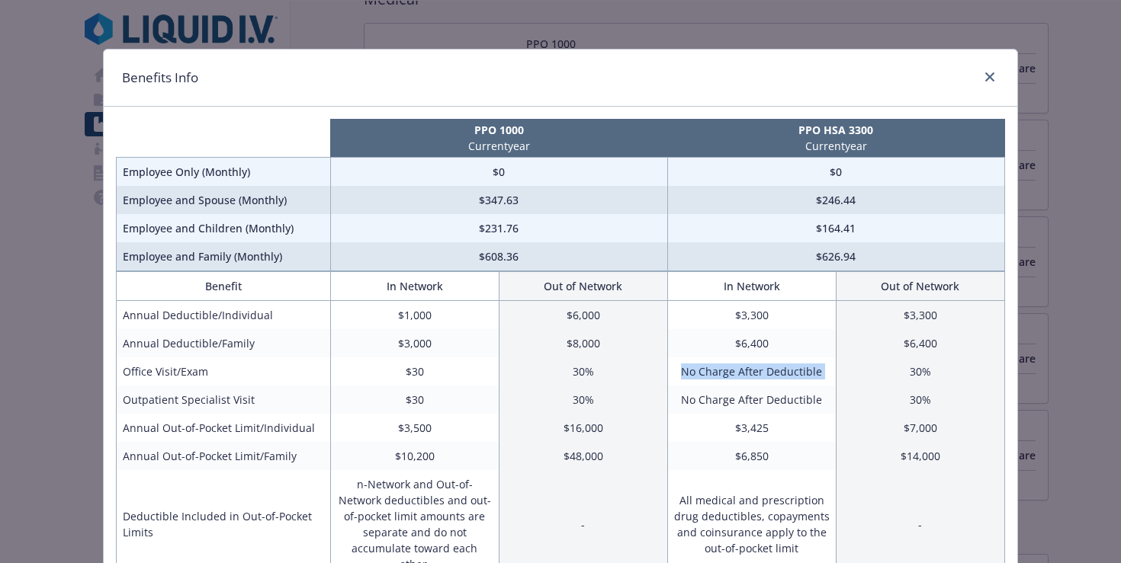
click at [699, 377] on td "No Charge After Deductible" at bounding box center [751, 372] width 168 height 28
click at [690, 374] on td "No Charge After Deductible" at bounding box center [751, 372] width 168 height 28
click at [773, 364] on td "No Charge After Deductible" at bounding box center [751, 372] width 168 height 28
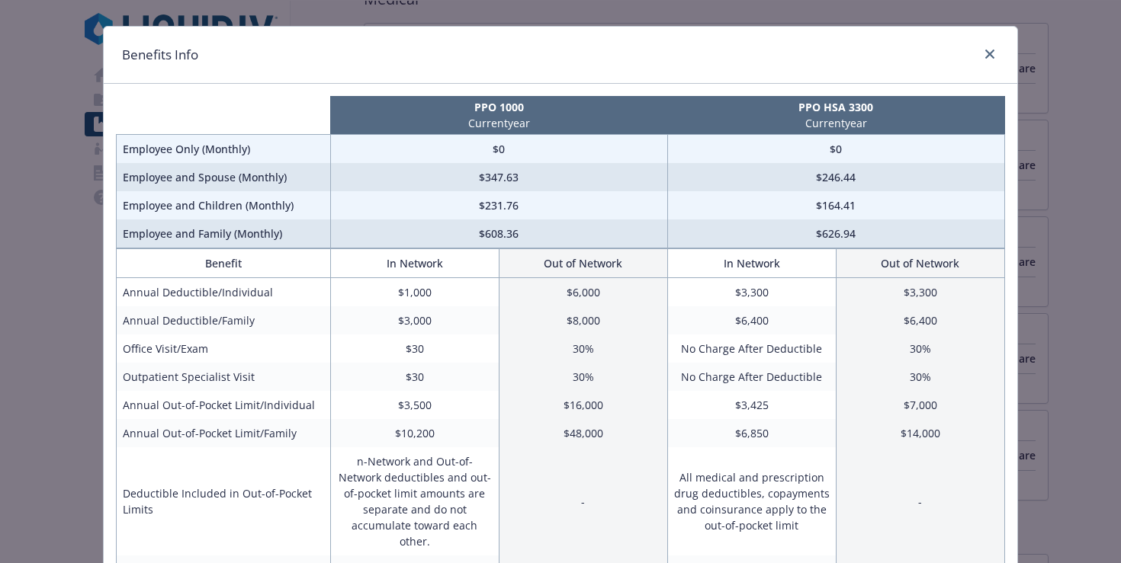
scroll to position [25, 0]
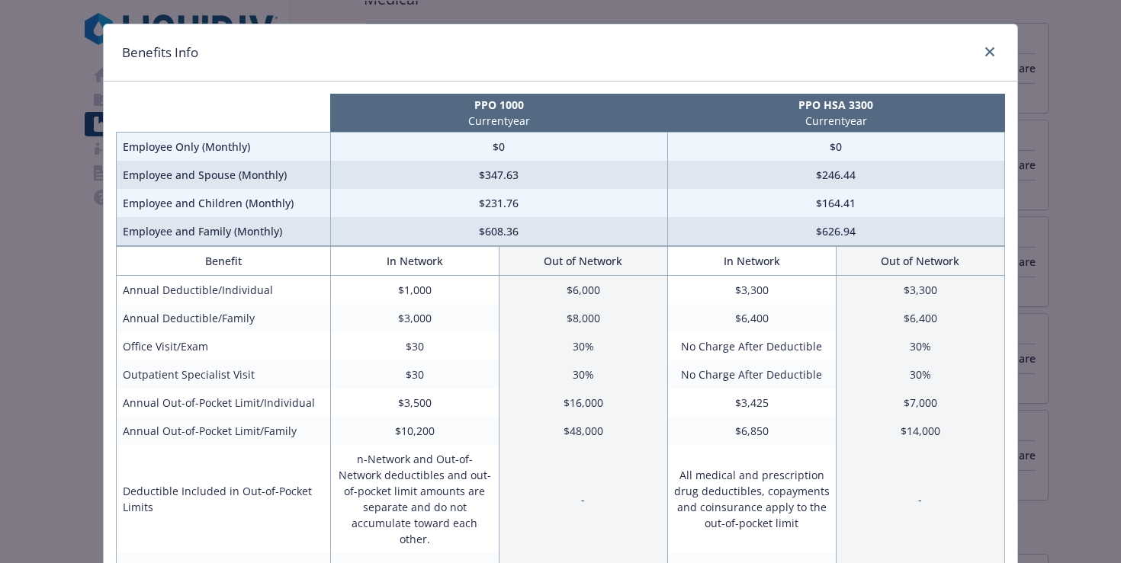
click at [414, 403] on td "$3,500" at bounding box center [414, 403] width 168 height 28
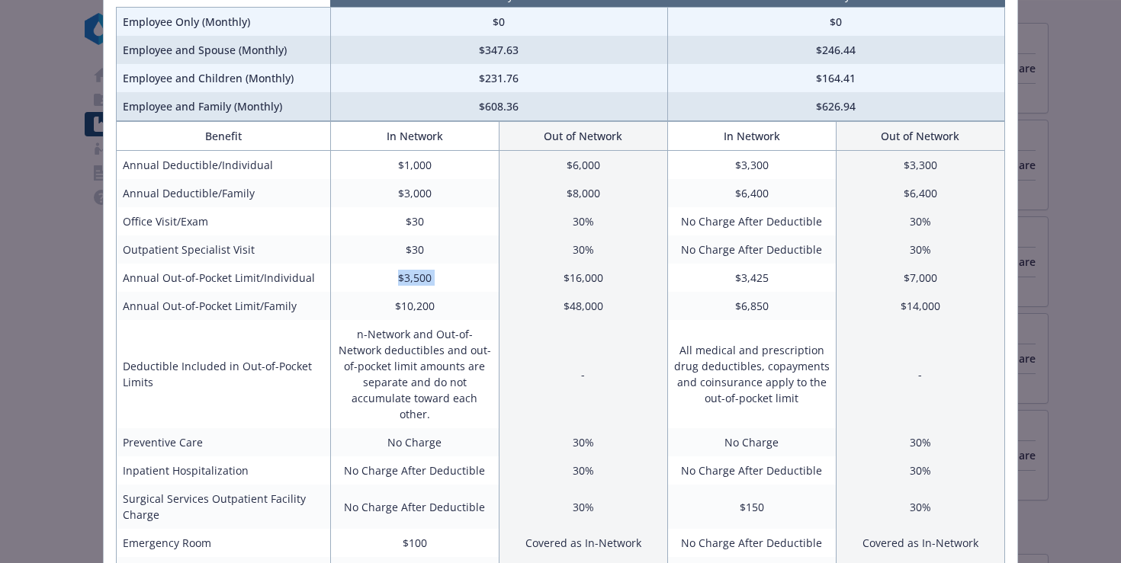
scroll to position [152, 0]
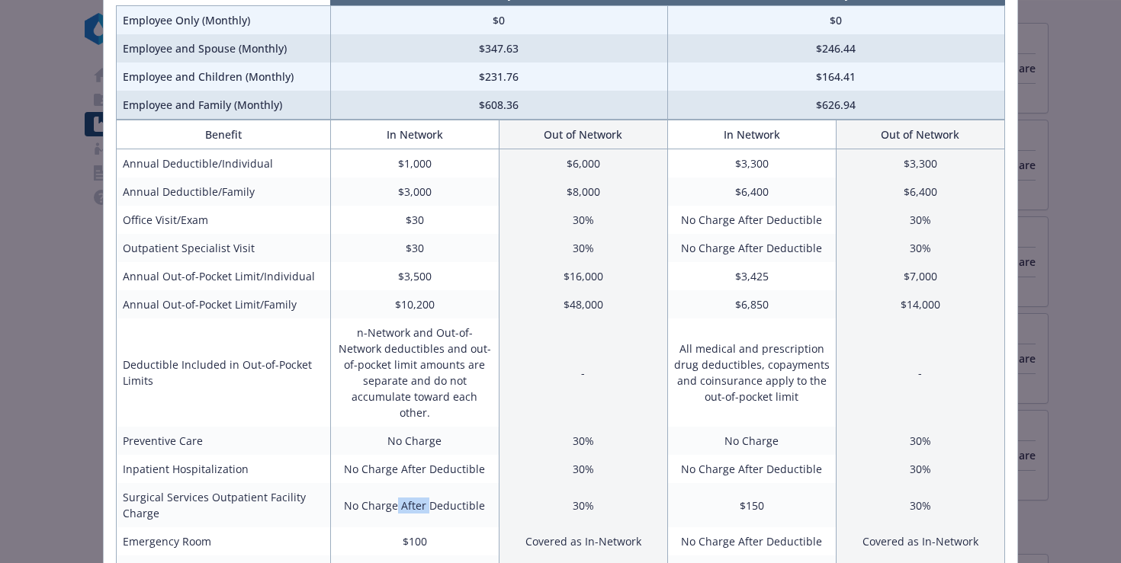
drag, startPoint x: 393, startPoint y: 493, endPoint x: 425, endPoint y: 495, distance: 32.1
click at [425, 495] on td "No Charge After Deductible" at bounding box center [414, 505] width 168 height 44
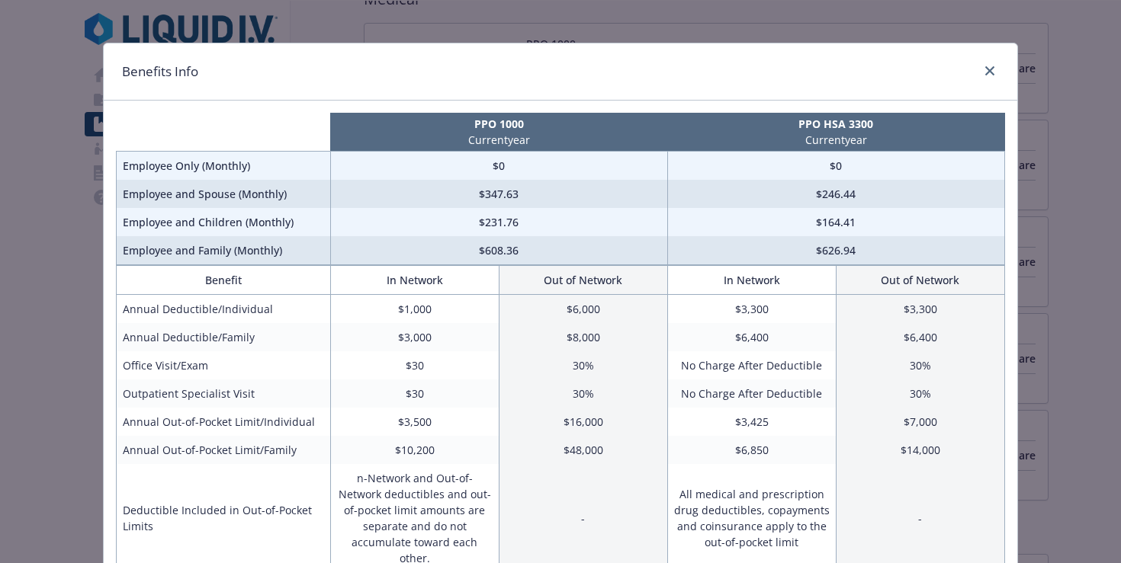
scroll to position [0, 0]
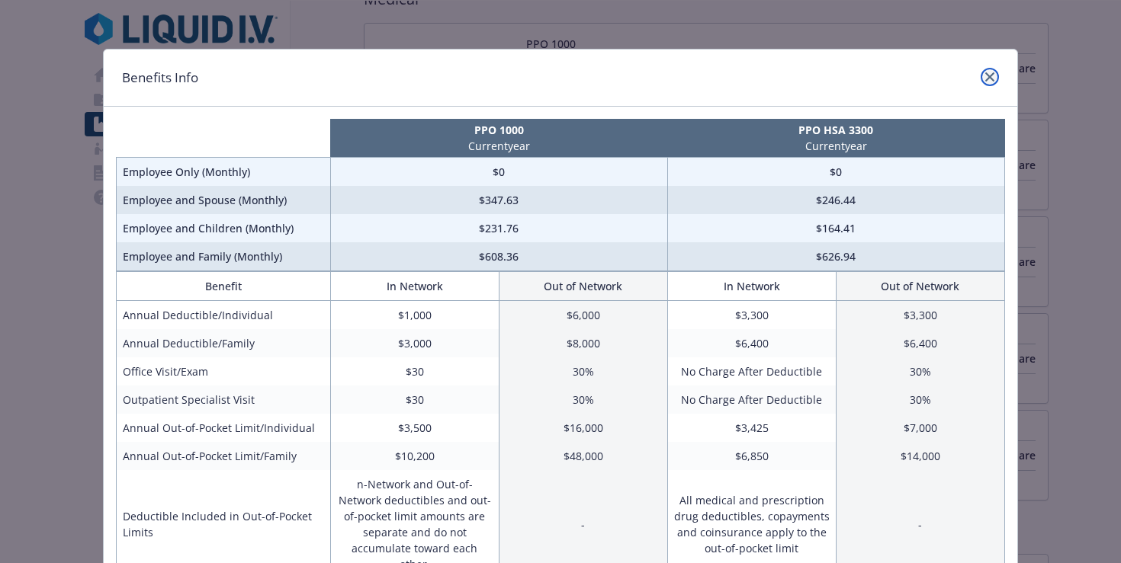
click at [985, 76] on icon "close" at bounding box center [989, 76] width 9 height 9
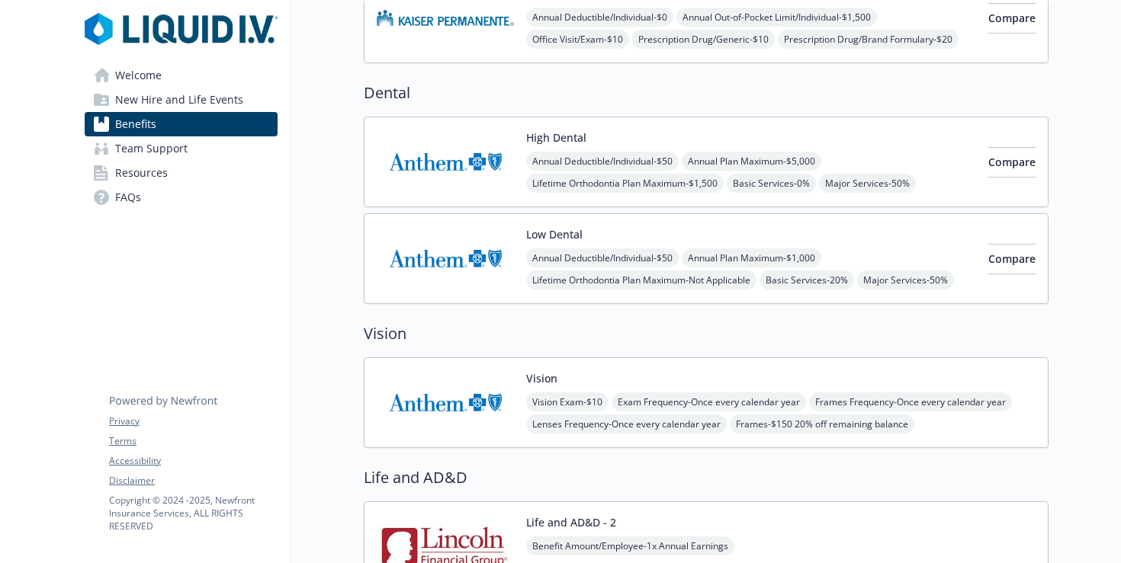
scroll to position [592, 0]
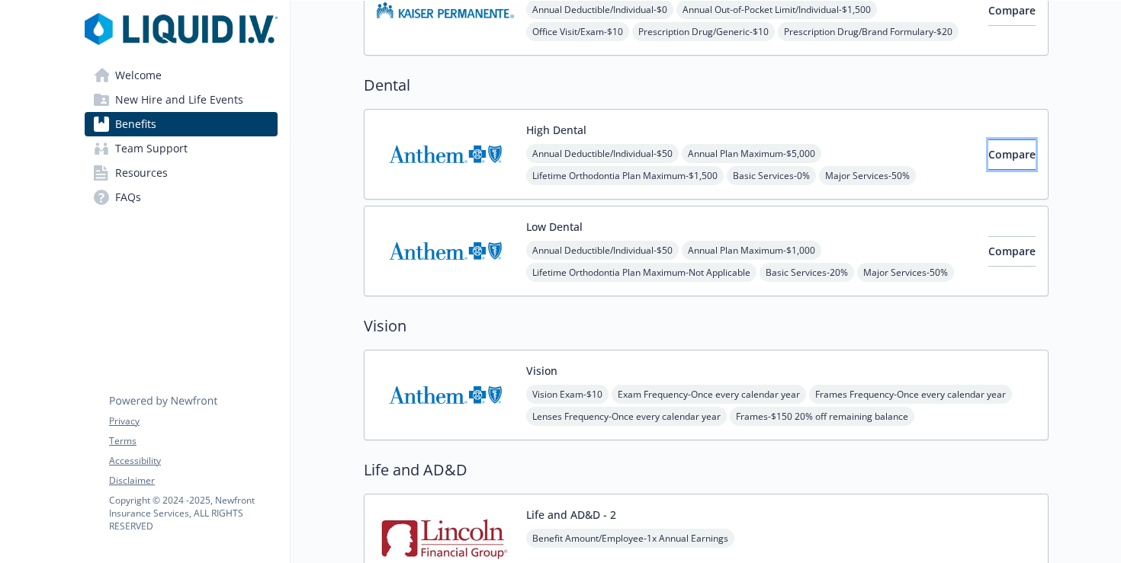
click at [997, 148] on span "Compare" at bounding box center [1011, 154] width 47 height 14
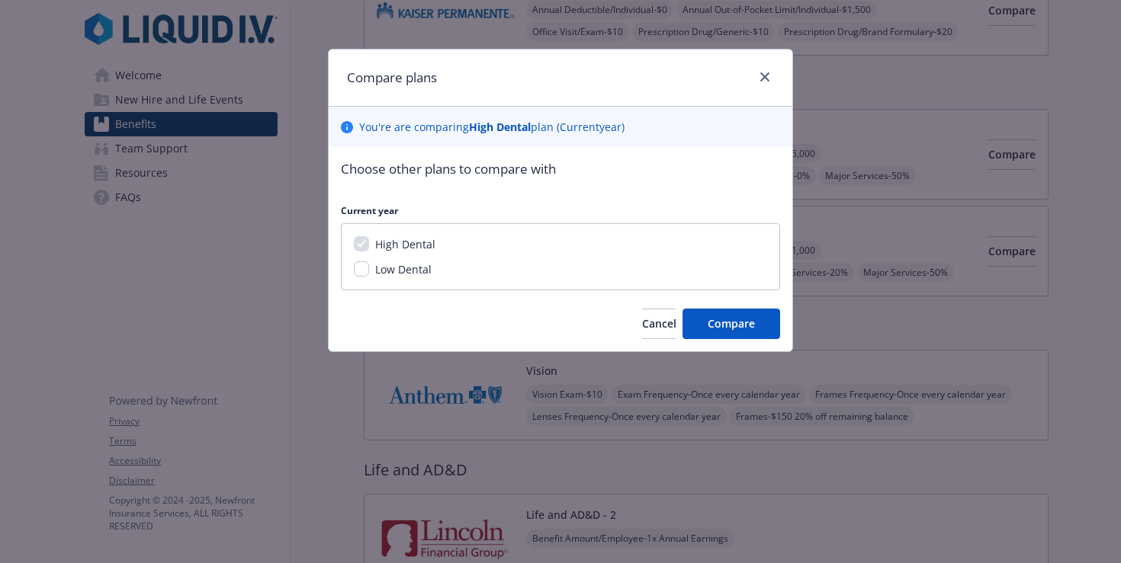
click at [401, 268] on span "Low Dental" at bounding box center [403, 269] width 56 height 14
click at [369, 268] on input "Low Dental" at bounding box center [361, 268] width 15 height 15
checkbox input "true"
click at [718, 325] on span "Compare" at bounding box center [730, 323] width 47 height 14
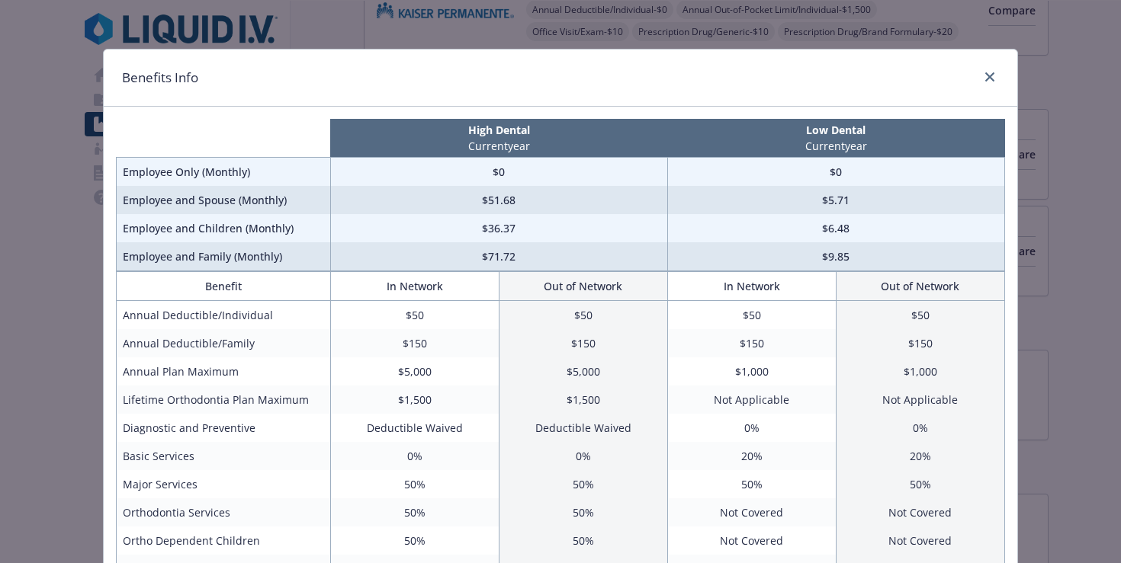
drag, startPoint x: 765, startPoint y: 373, endPoint x: 697, endPoint y: 380, distance: 67.4
click at [697, 380] on td "$1,000" at bounding box center [751, 372] width 168 height 28
drag, startPoint x: 738, startPoint y: 376, endPoint x: 752, endPoint y: 406, distance: 32.7
click at [752, 406] on tbody "Annual Deductible/Individual $50 $50 $50 $50 Annual Deductible/Family $150 $150…" at bounding box center [561, 442] width 888 height 283
click at [752, 406] on td "Not Applicable" at bounding box center [751, 400] width 168 height 28
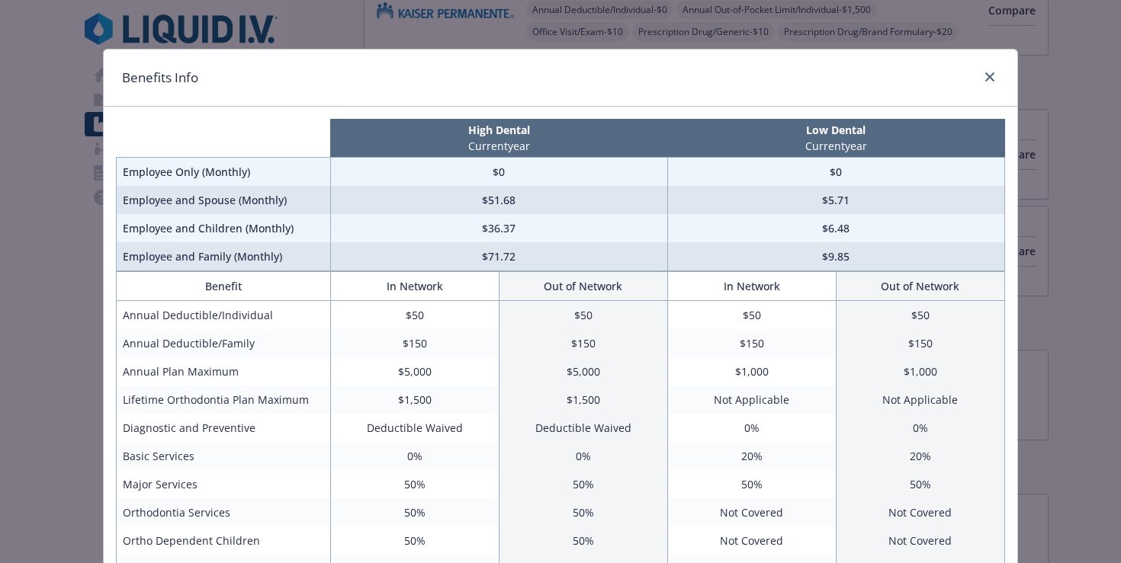
click at [752, 403] on td "Not Applicable" at bounding box center [751, 400] width 168 height 28
click at [752, 402] on td "Not Applicable" at bounding box center [751, 400] width 168 height 28
drag, startPoint x: 752, startPoint y: 402, endPoint x: 758, endPoint y: 396, distance: 8.1
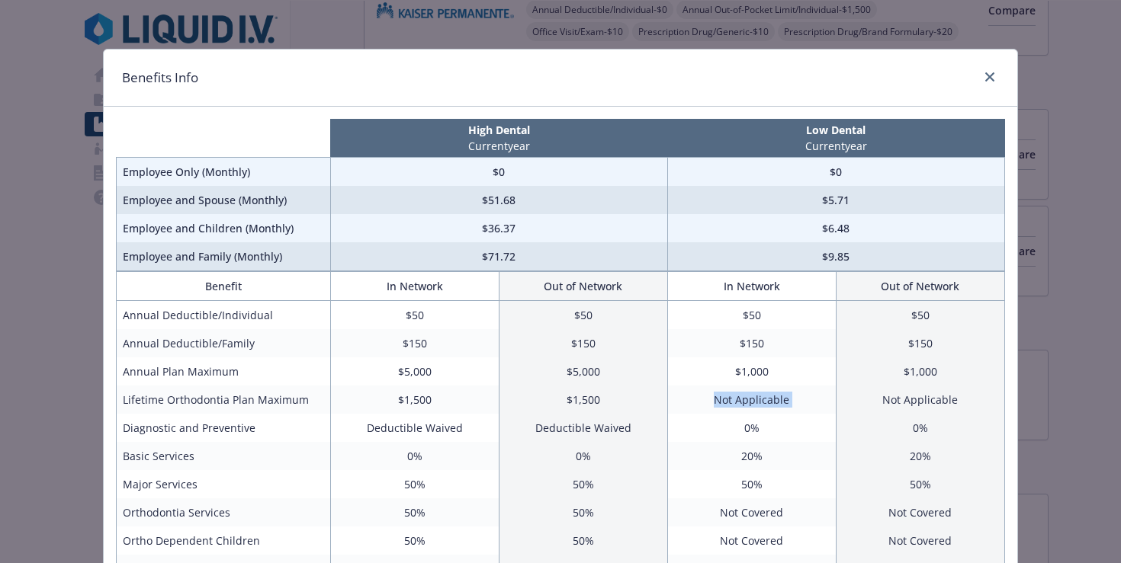
click at [755, 398] on td "Not Applicable" at bounding box center [751, 400] width 168 height 28
